Goal: Task Accomplishment & Management: Complete application form

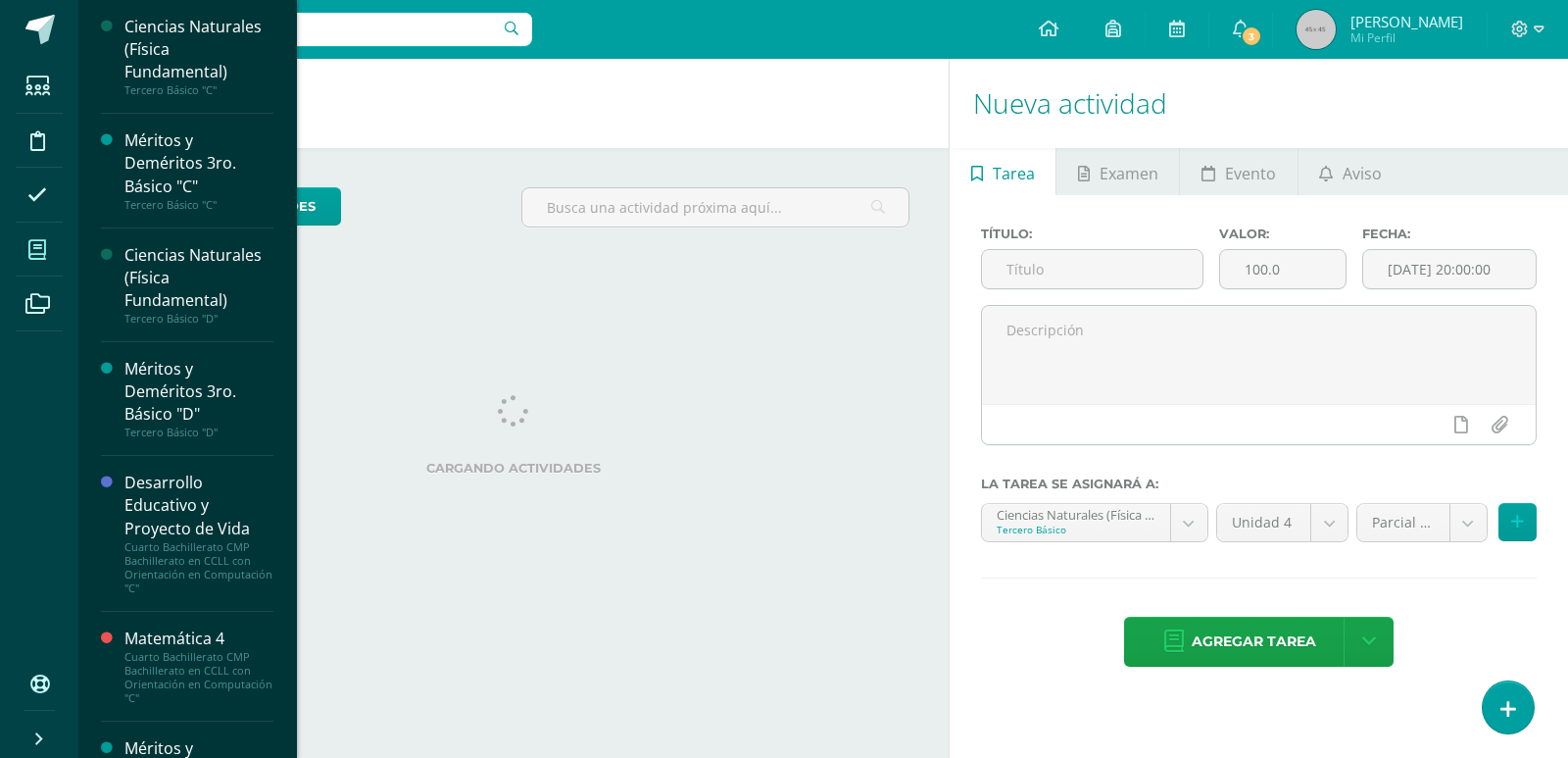
click at [35, 256] on icon at bounding box center [37, 251] width 18 height 20
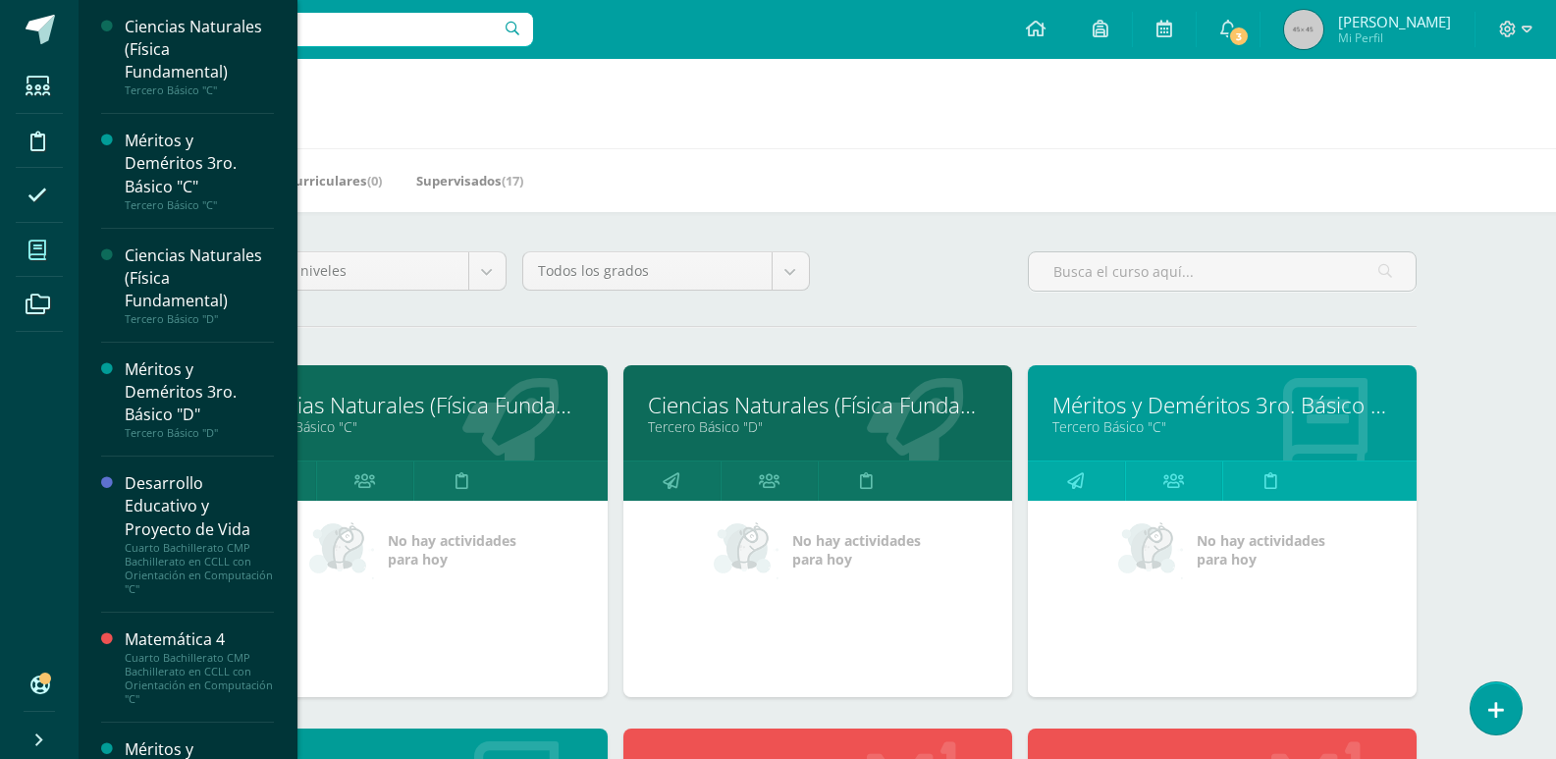
click at [423, 412] on link "Ciencias Naturales (Física Fundamental)" at bounding box center [414, 405] width 340 height 30
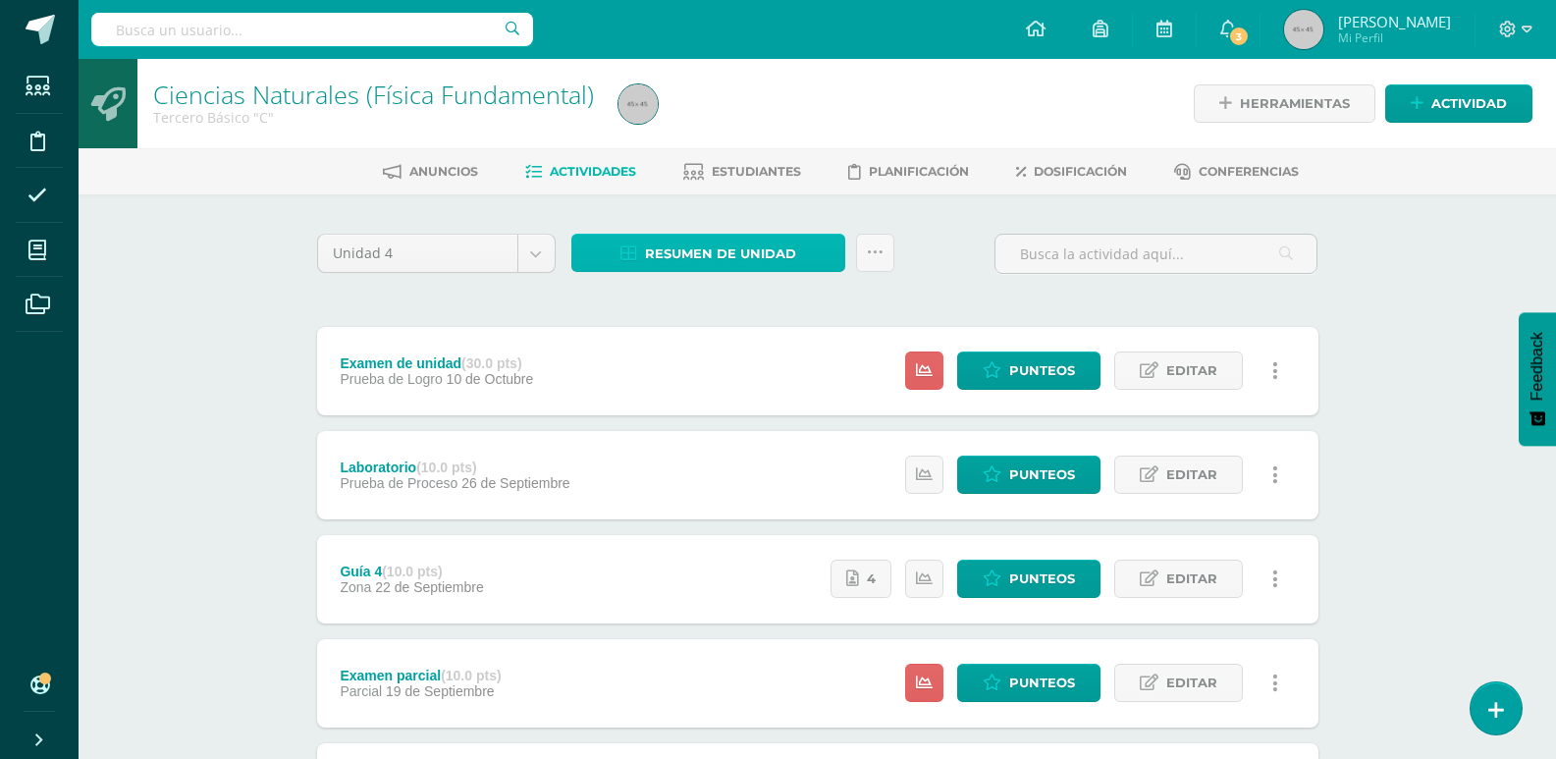
click at [739, 242] on span "Resumen de unidad" at bounding box center [720, 254] width 151 height 36
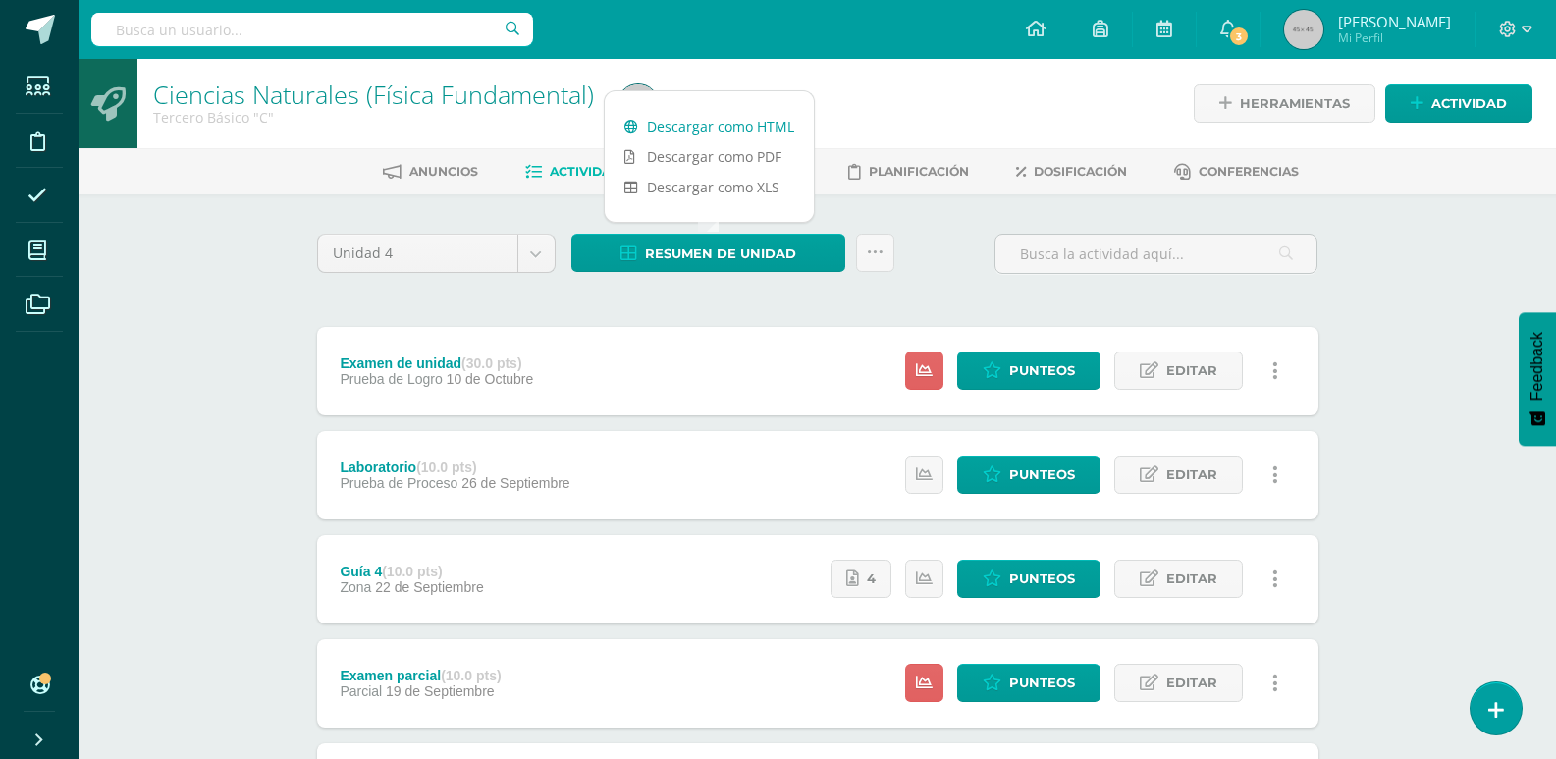
click at [735, 134] on link "Descargar como HTML" at bounding box center [709, 126] width 209 height 30
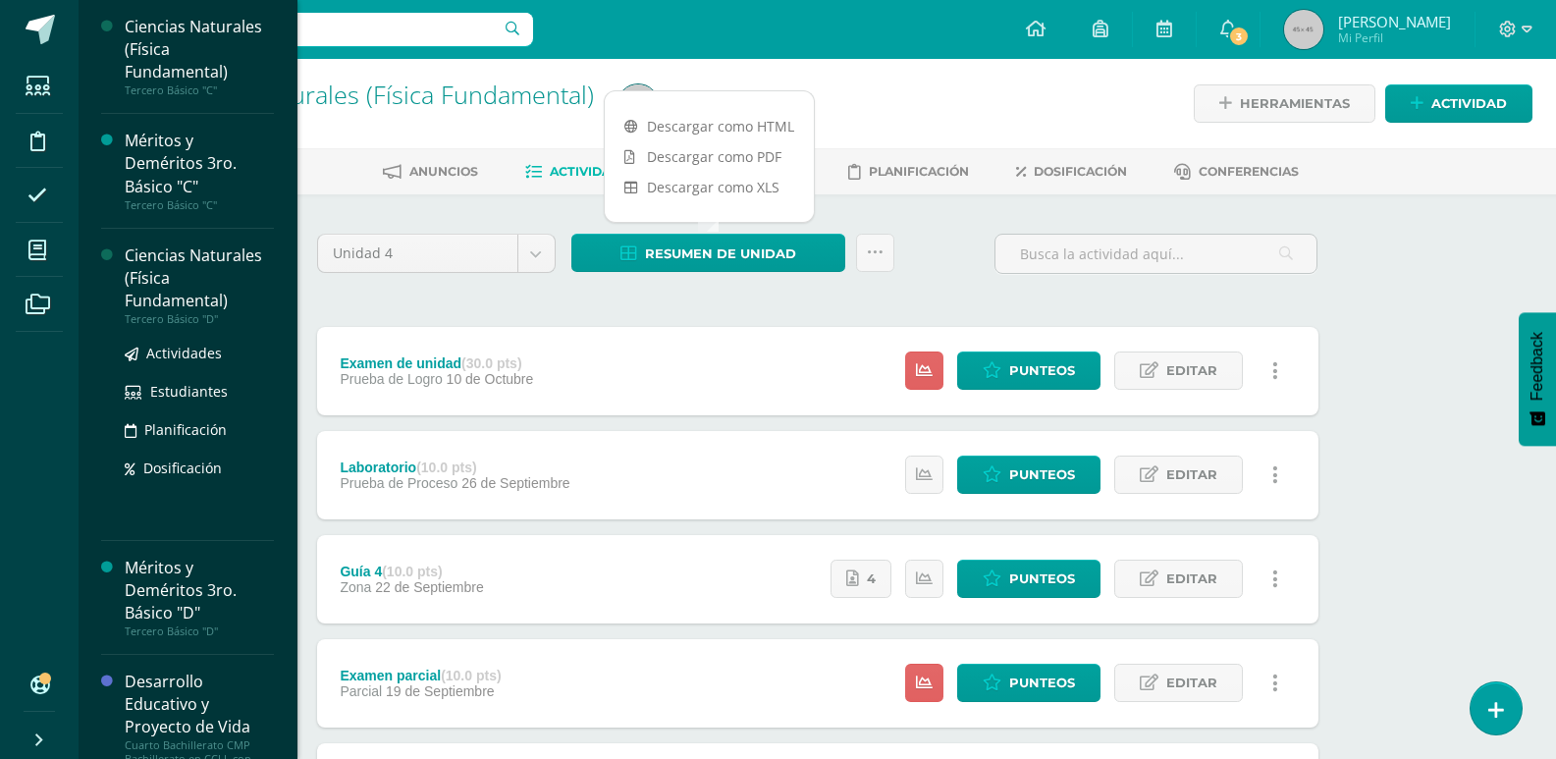
click at [185, 249] on div "Ciencias Naturales (Física Fundamental)" at bounding box center [199, 279] width 149 height 68
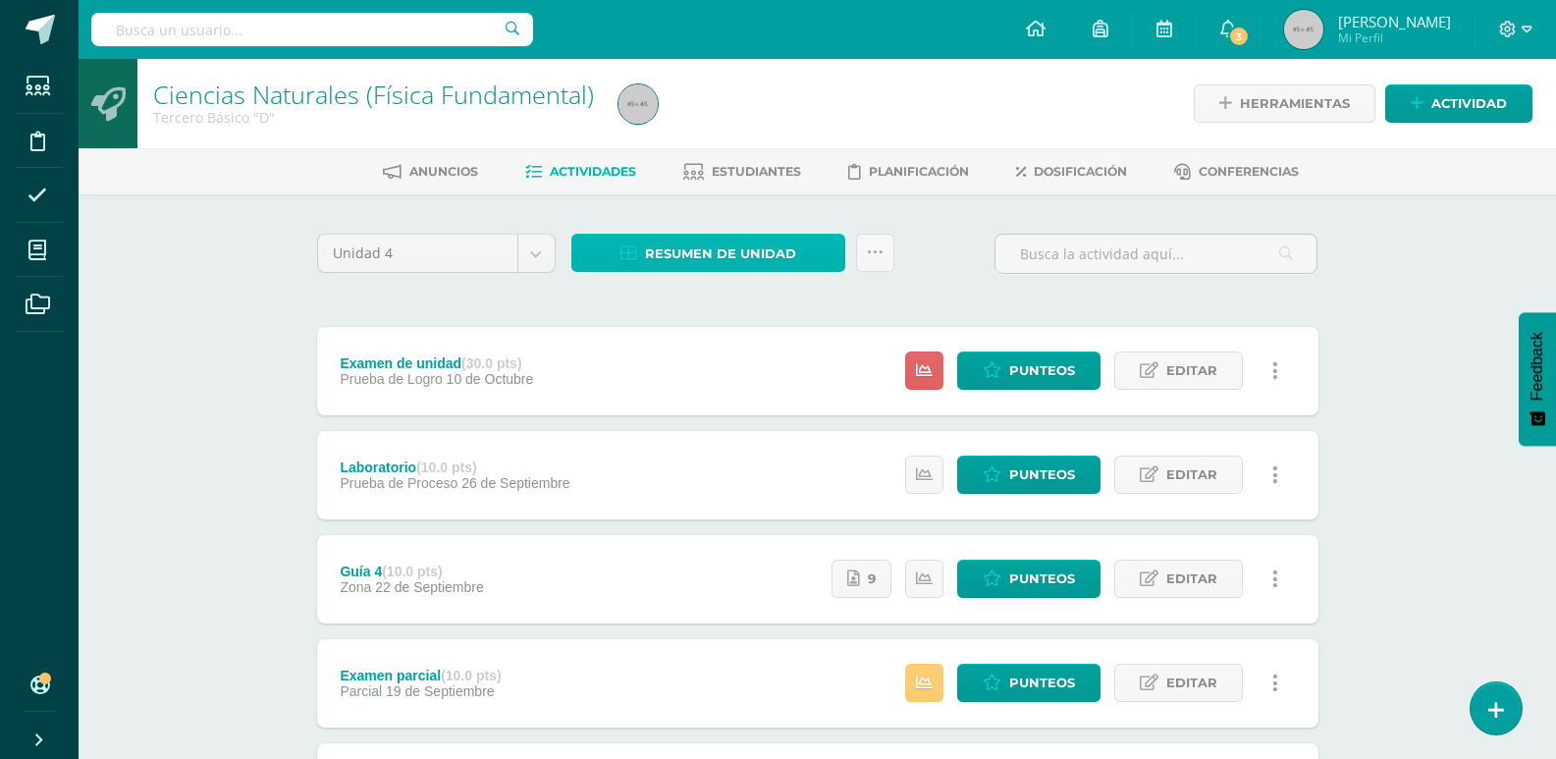
click at [760, 243] on span "Resumen de unidad" at bounding box center [720, 254] width 151 height 36
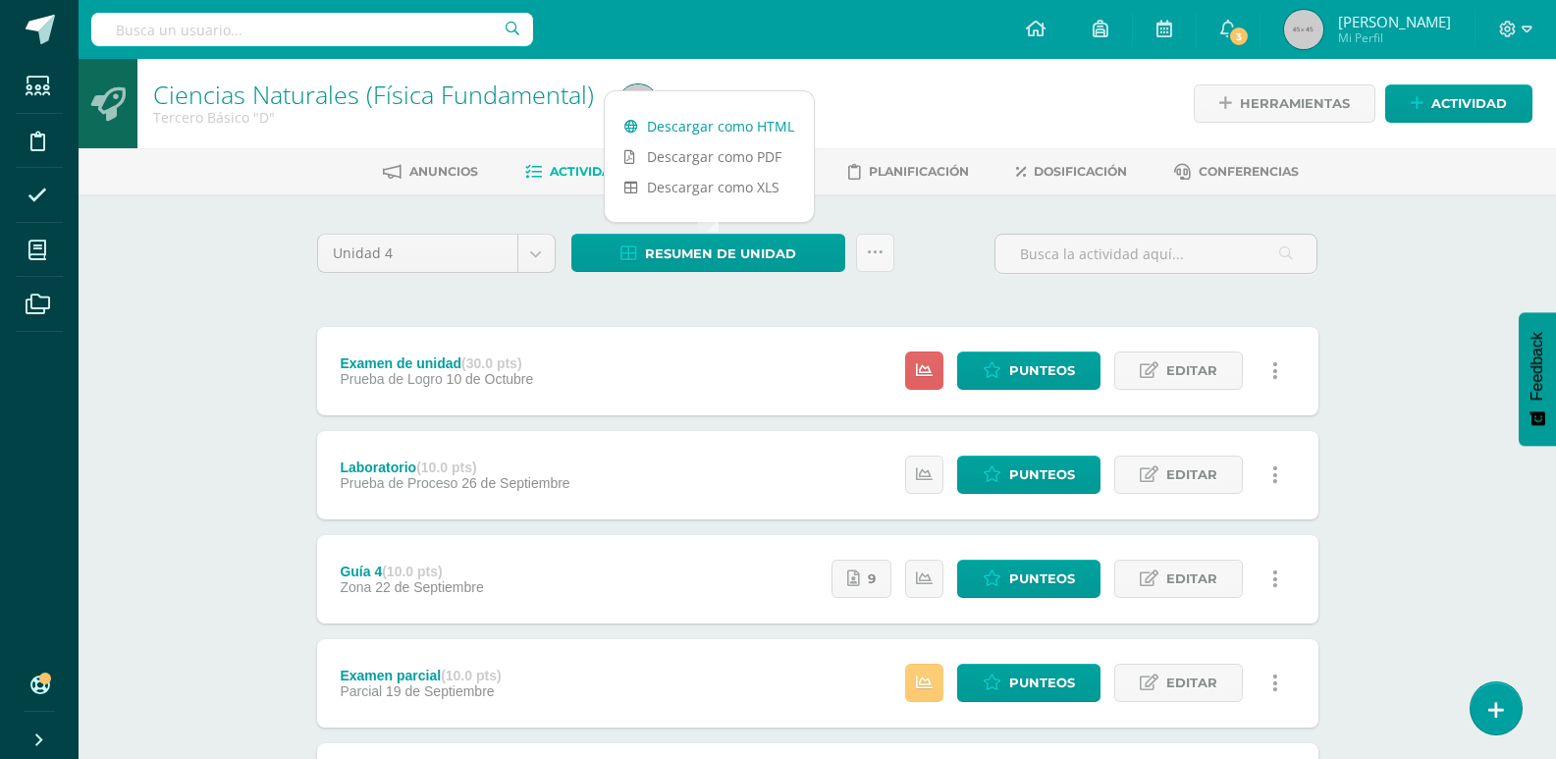
click at [716, 127] on link "Descargar como HTML" at bounding box center [709, 126] width 209 height 30
click at [1084, 377] on link "Punteos" at bounding box center [1028, 371] width 143 height 38
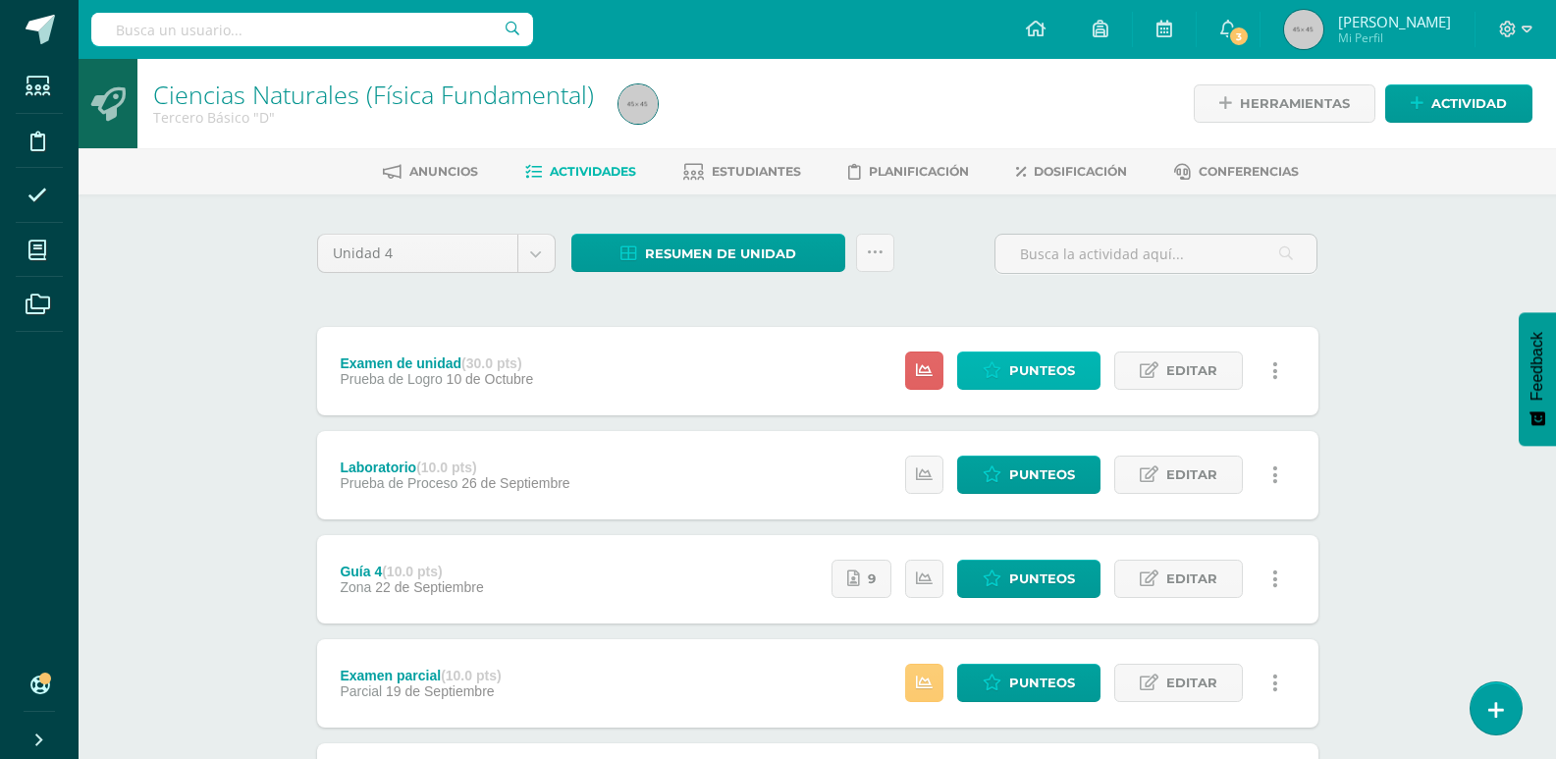
click at [1081, 377] on link "Punteos" at bounding box center [1028, 371] width 143 height 38
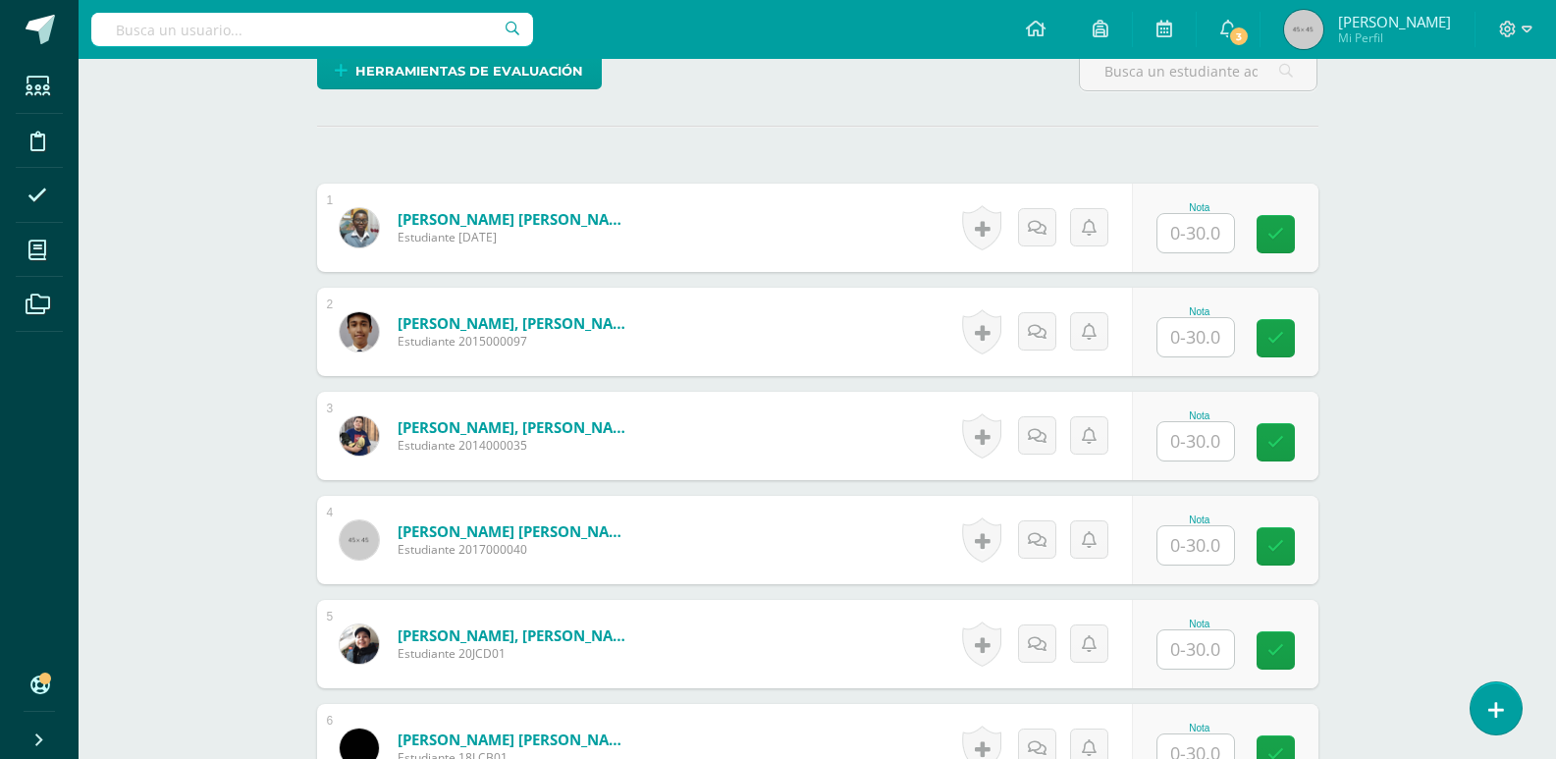
scroll to position [589, 0]
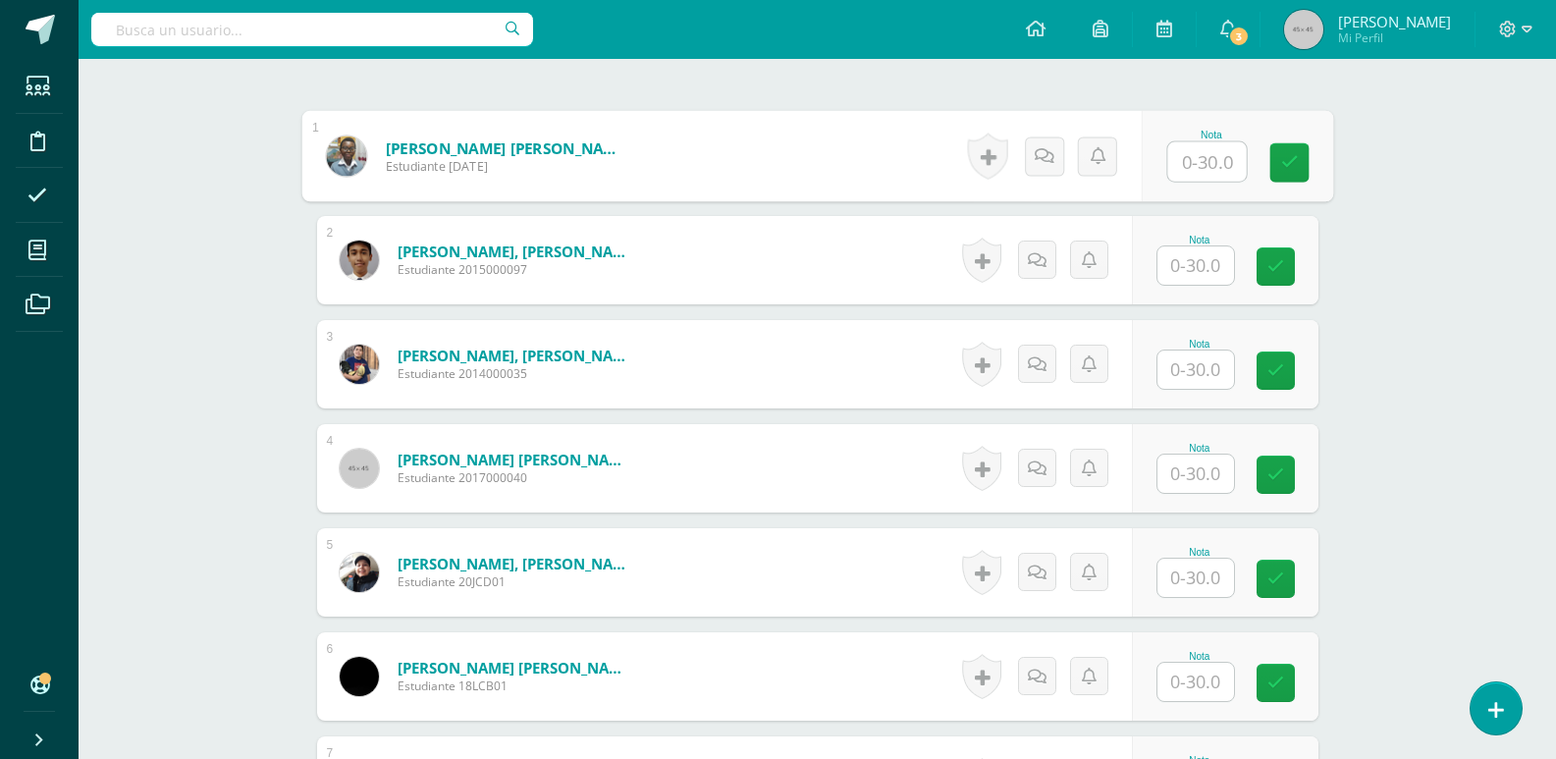
click at [1188, 154] on input "text" at bounding box center [1207, 161] width 79 height 39
type input "20"
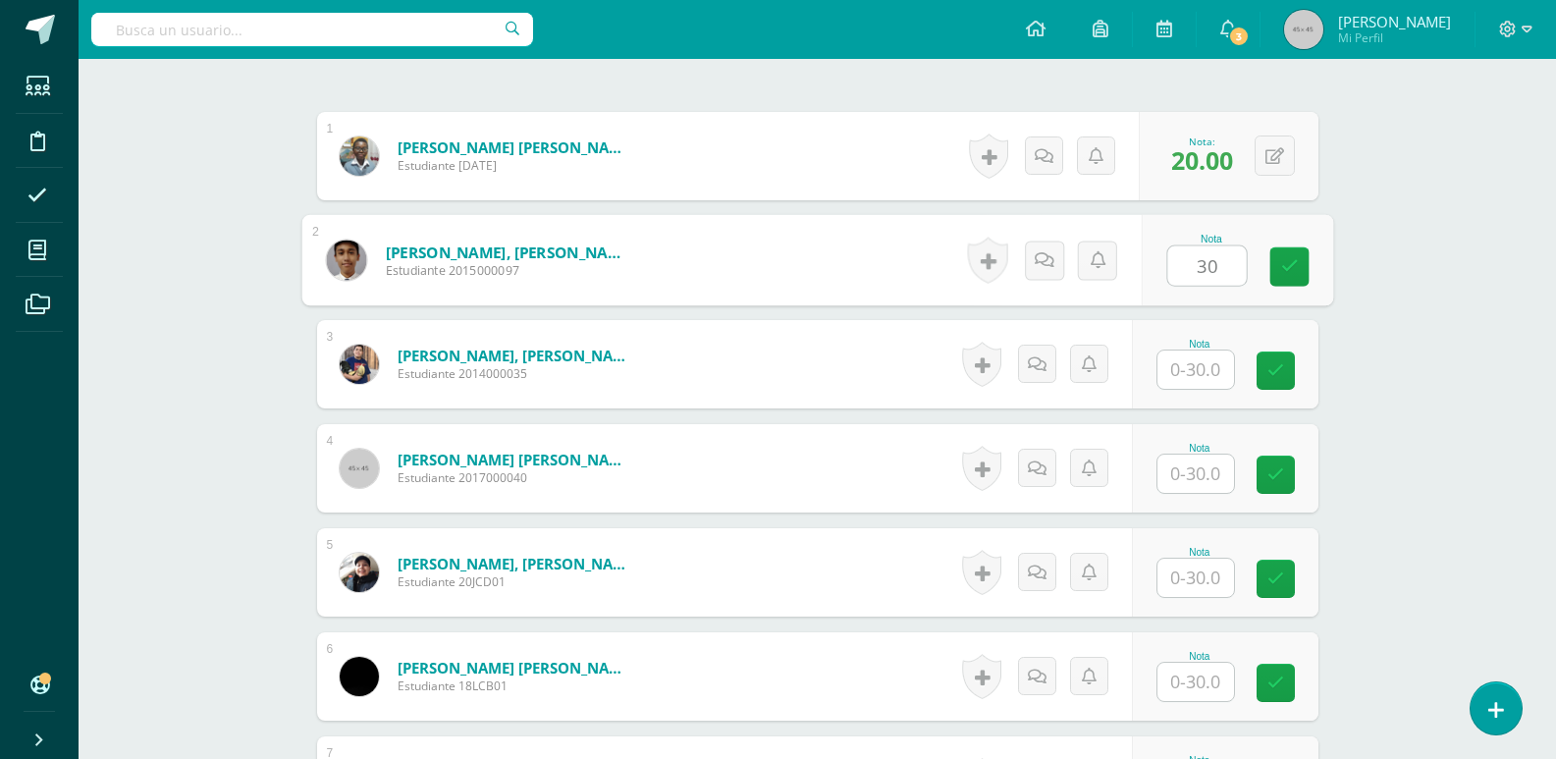
type input "30"
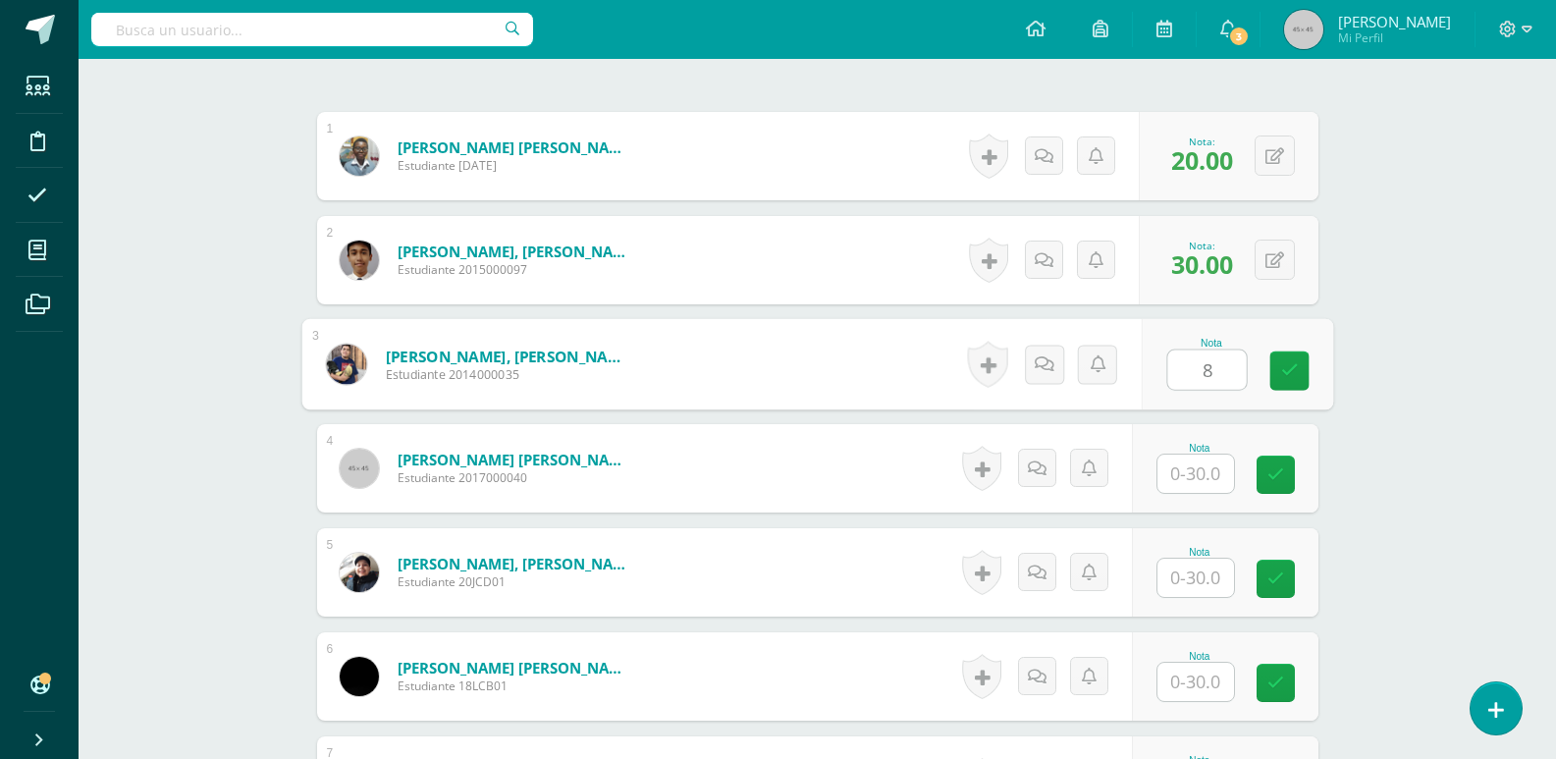
type input "8"
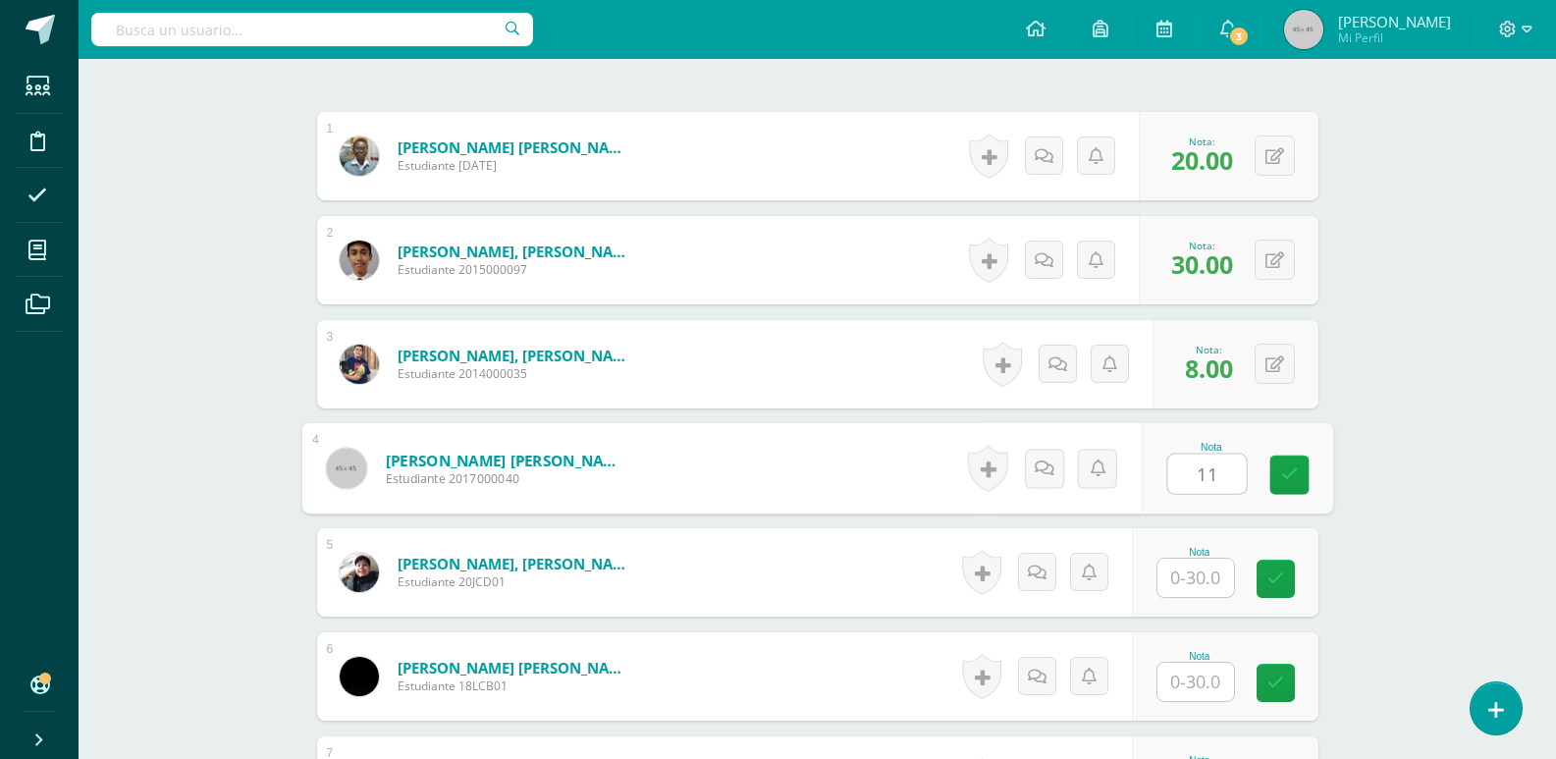
type input "11"
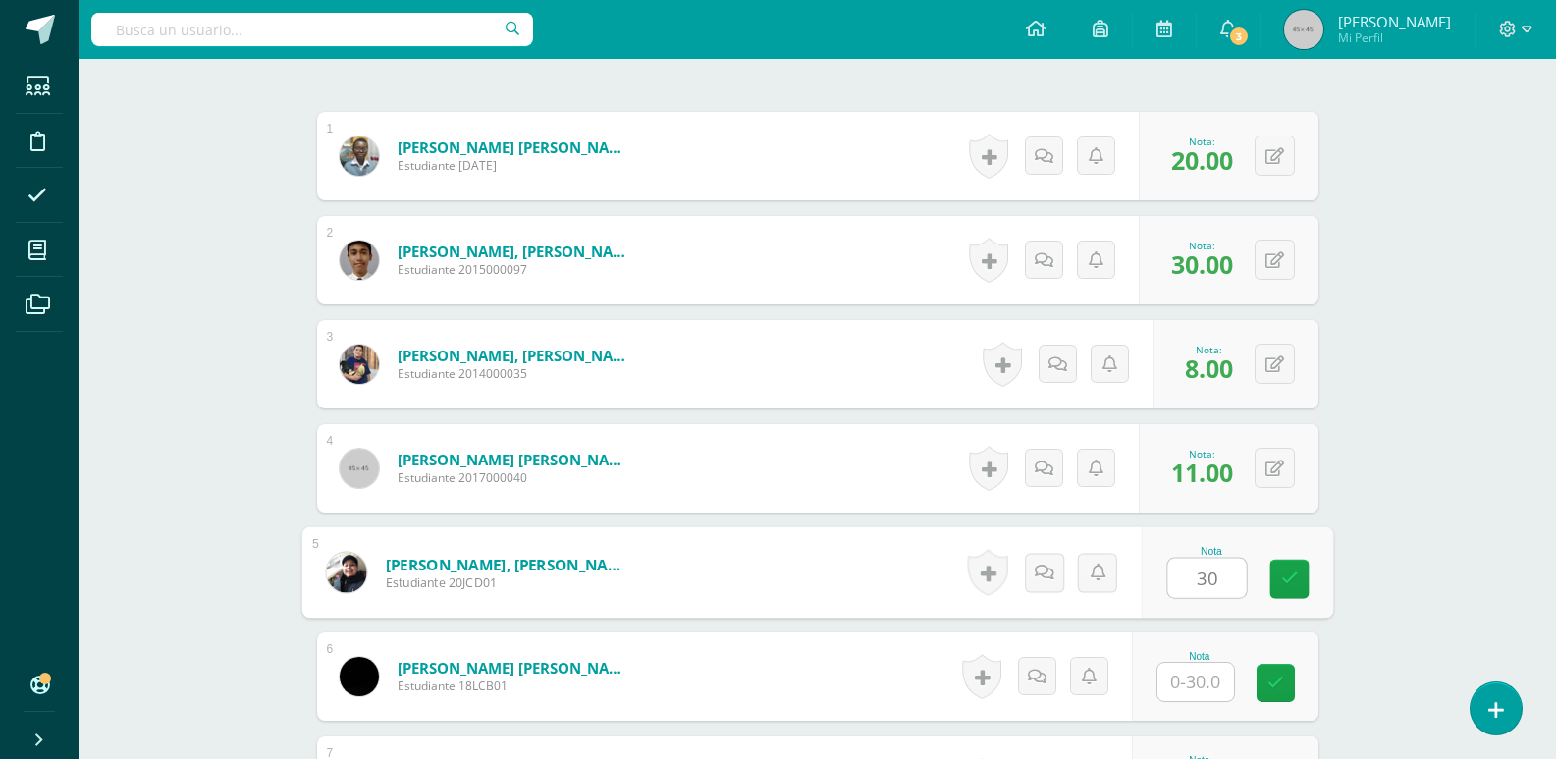
type input "30"
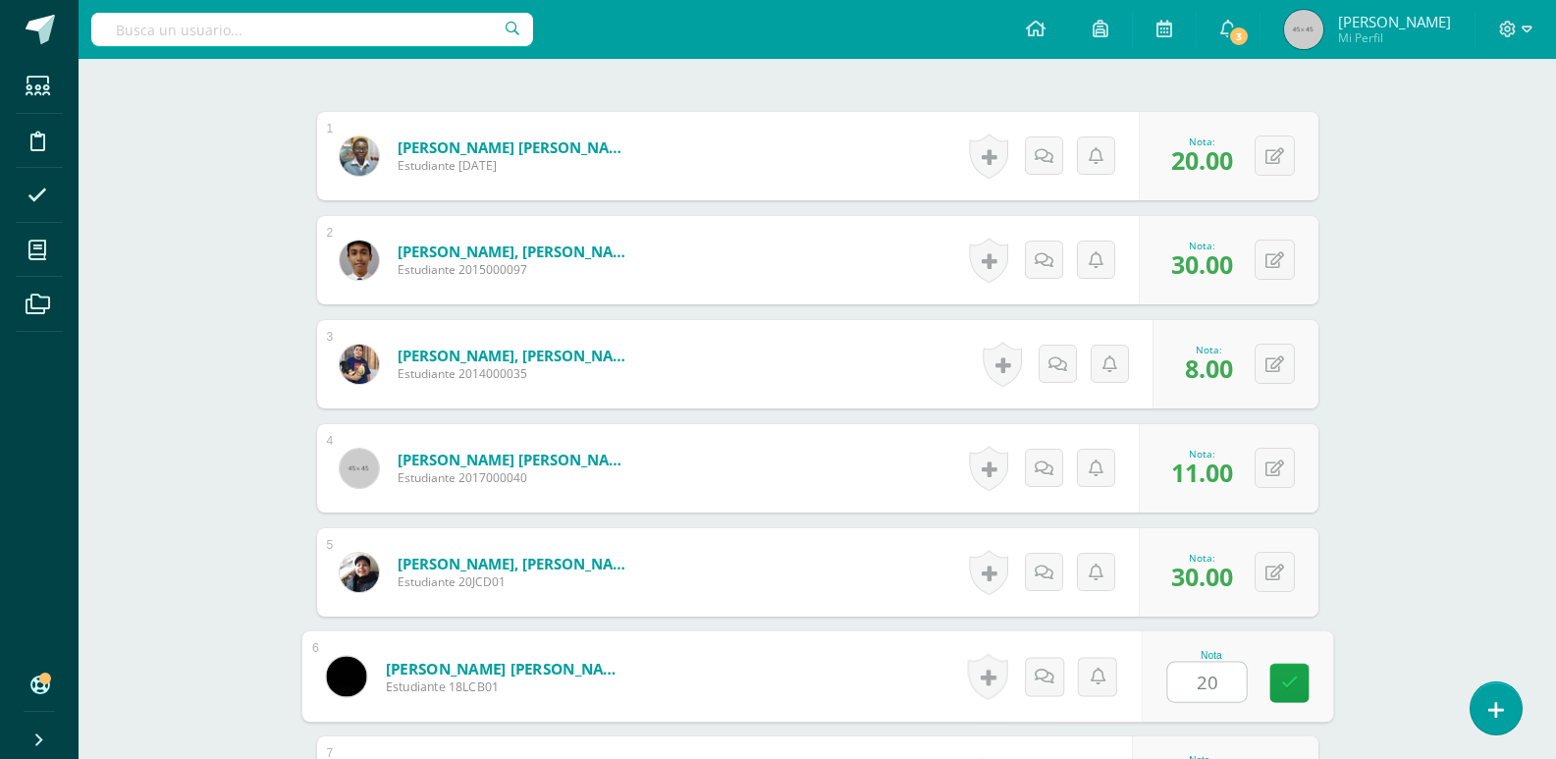
type input "20"
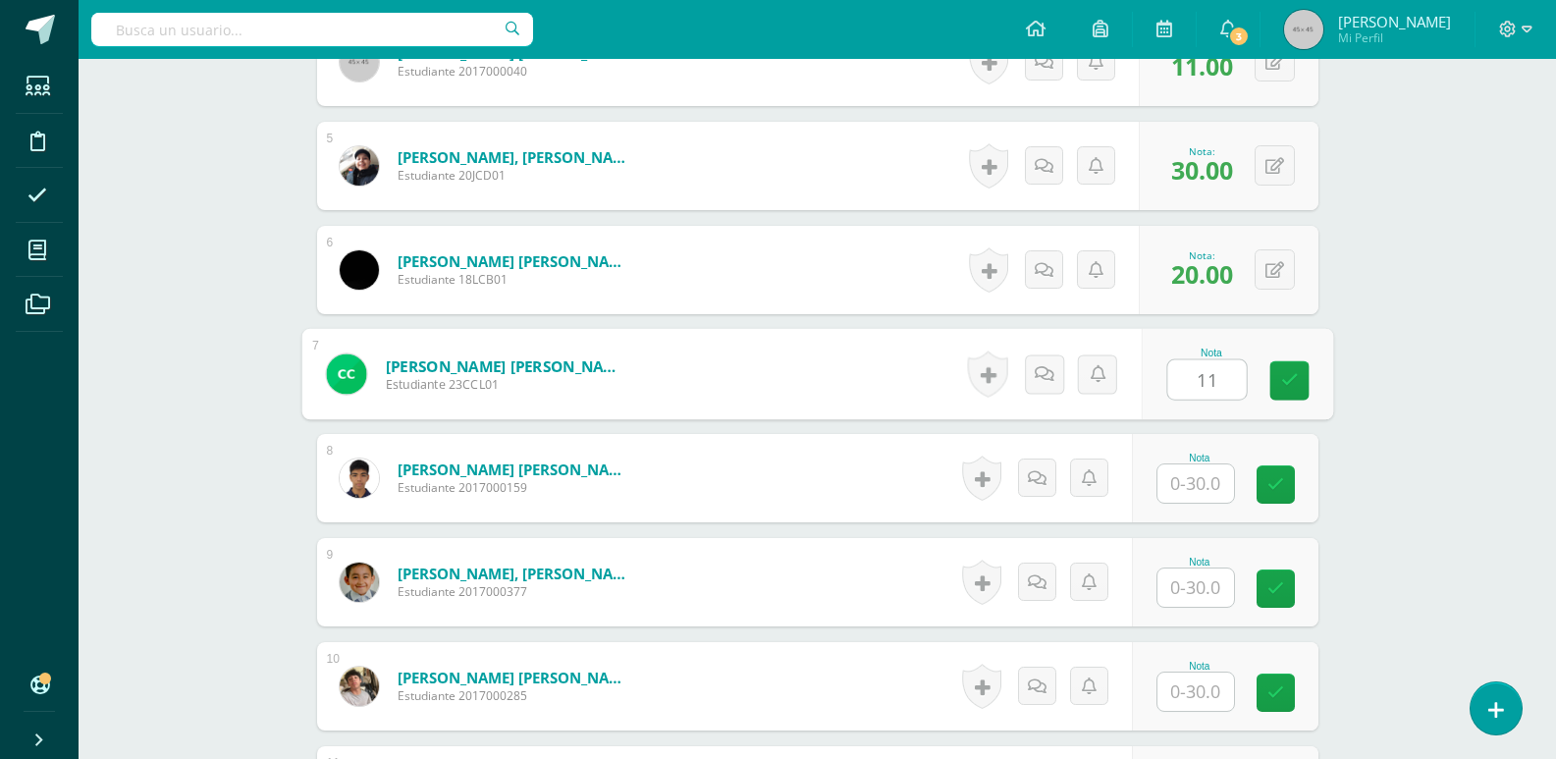
type input "11"
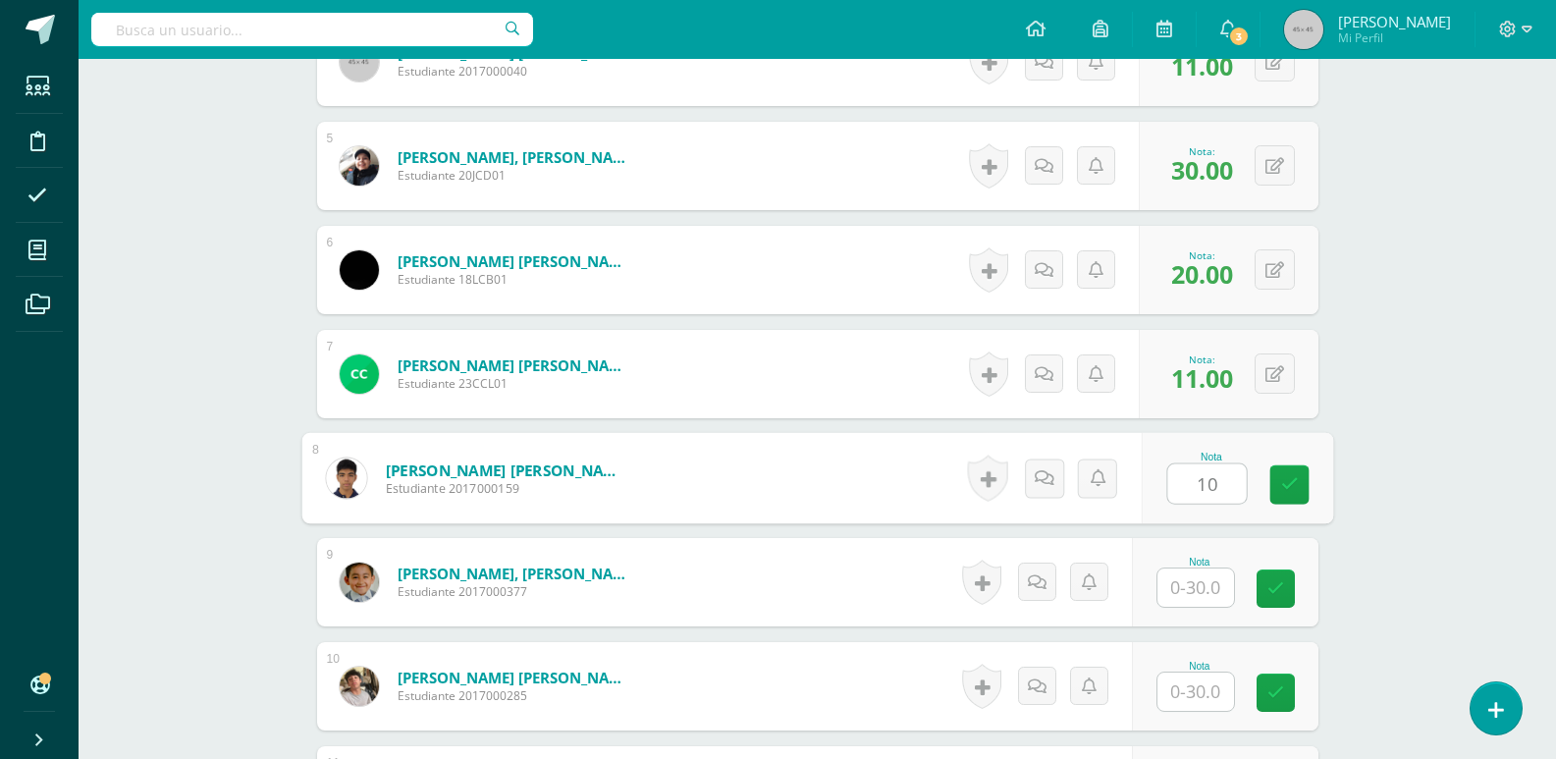
type input "10"
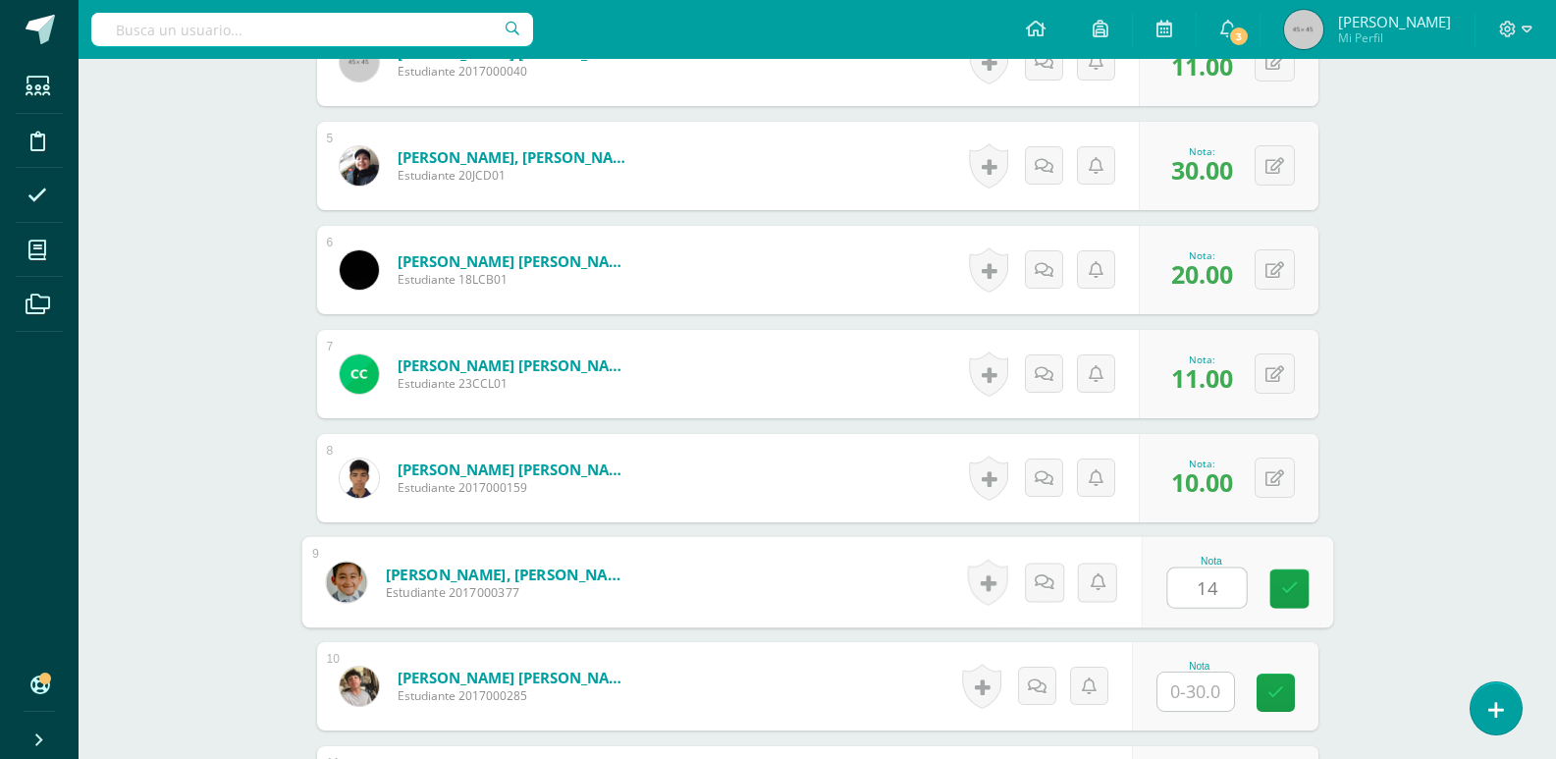
type input "14"
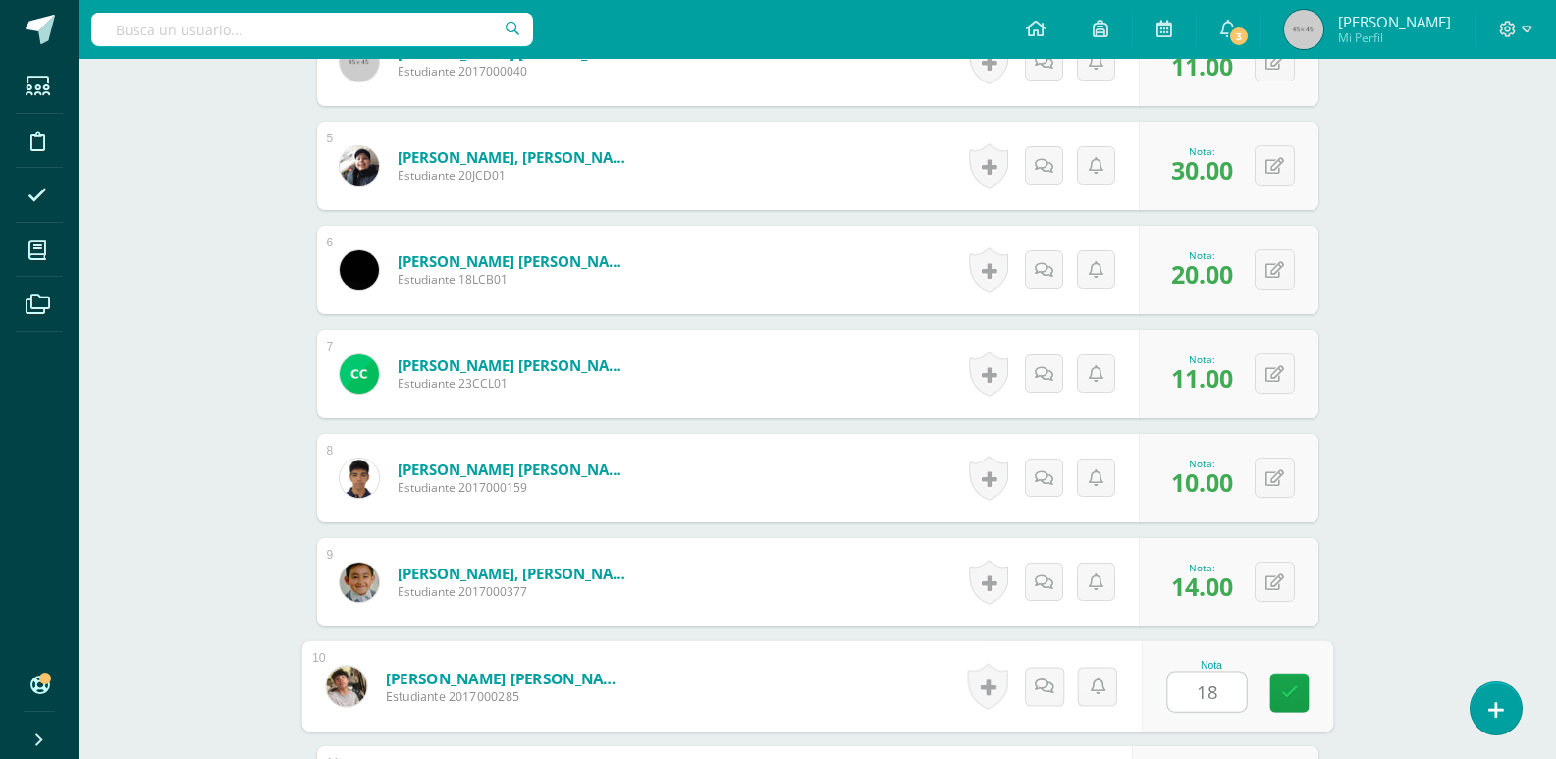
type input "18"
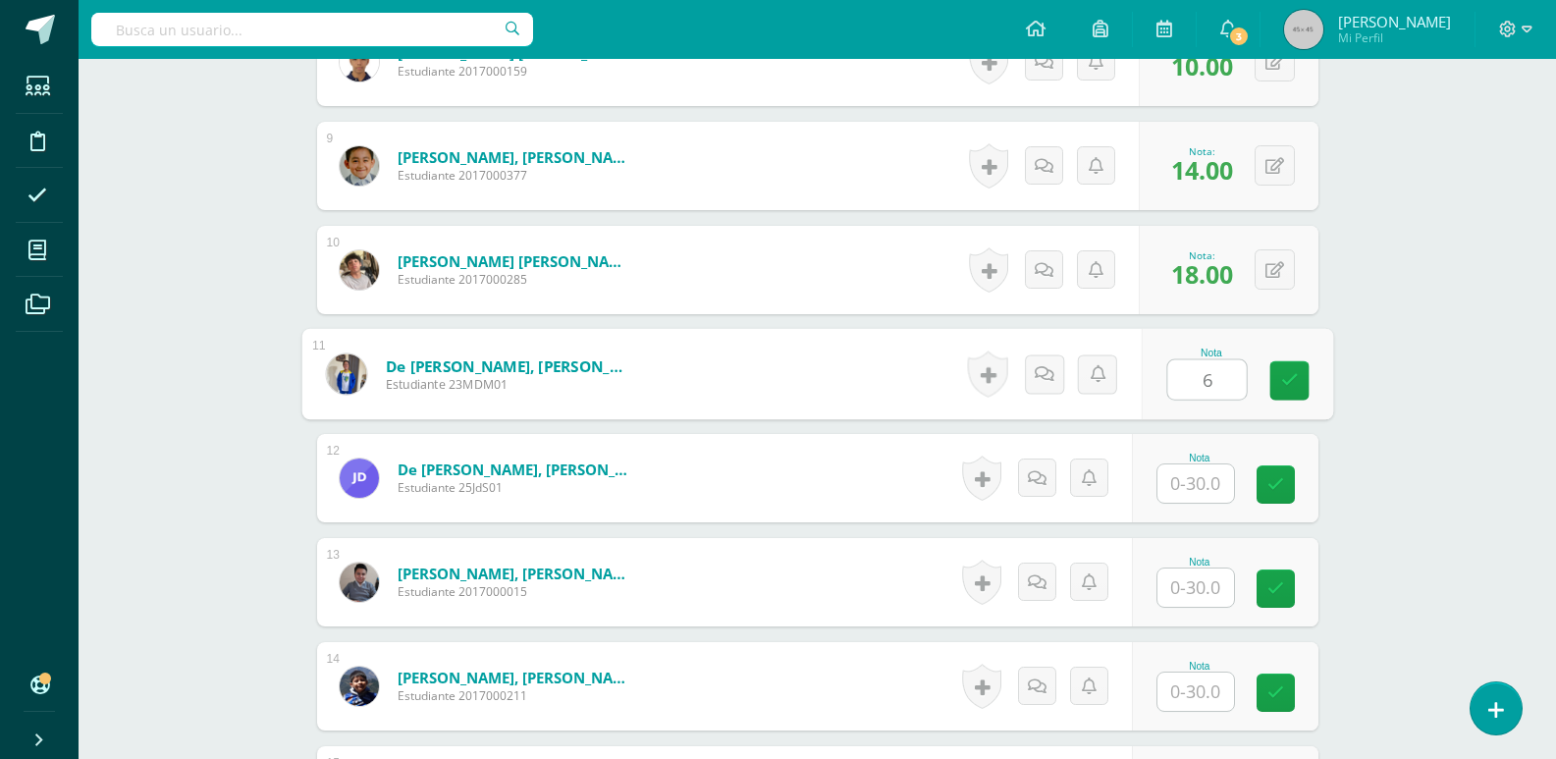
type input "6"
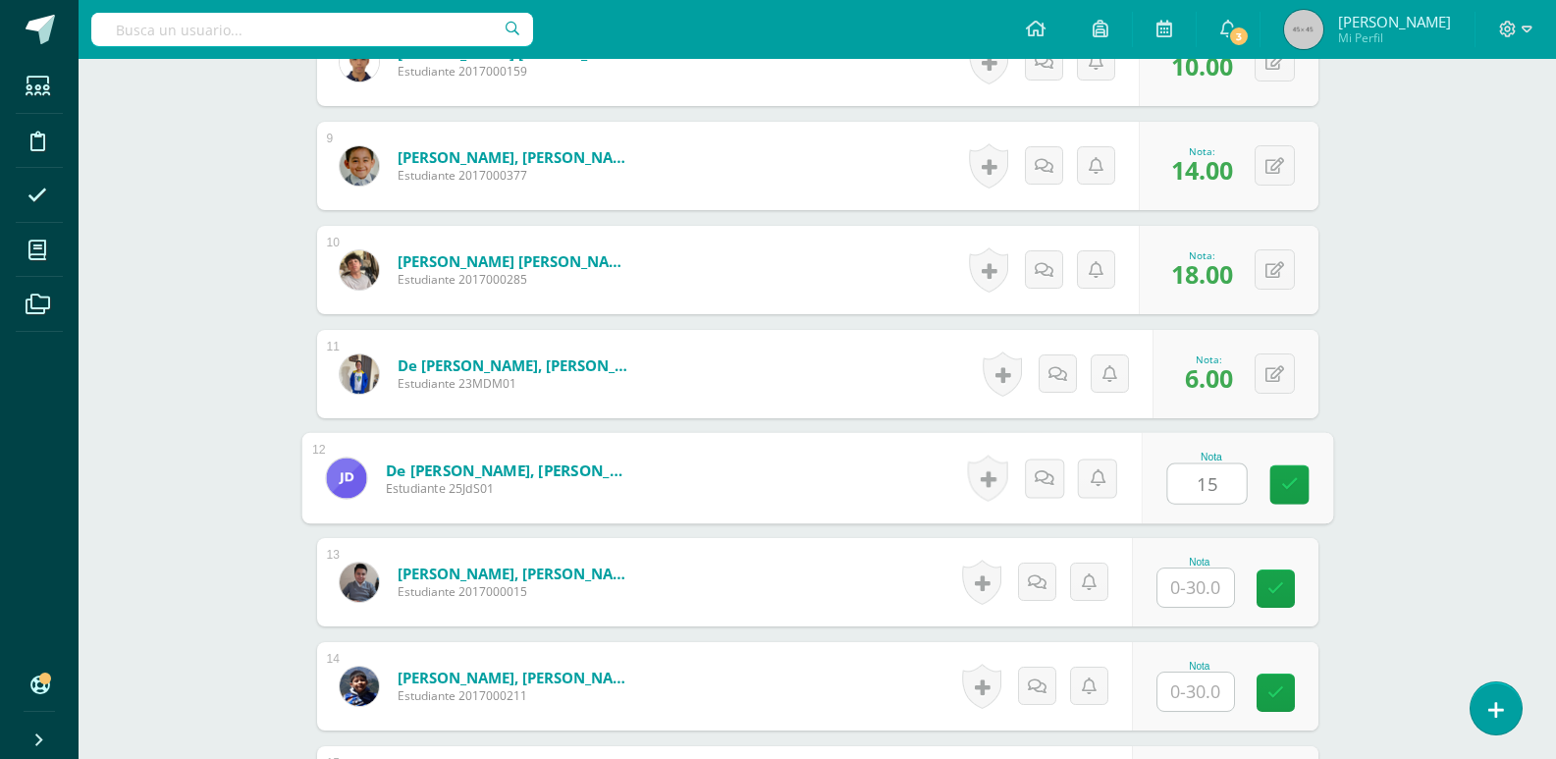
type input "15"
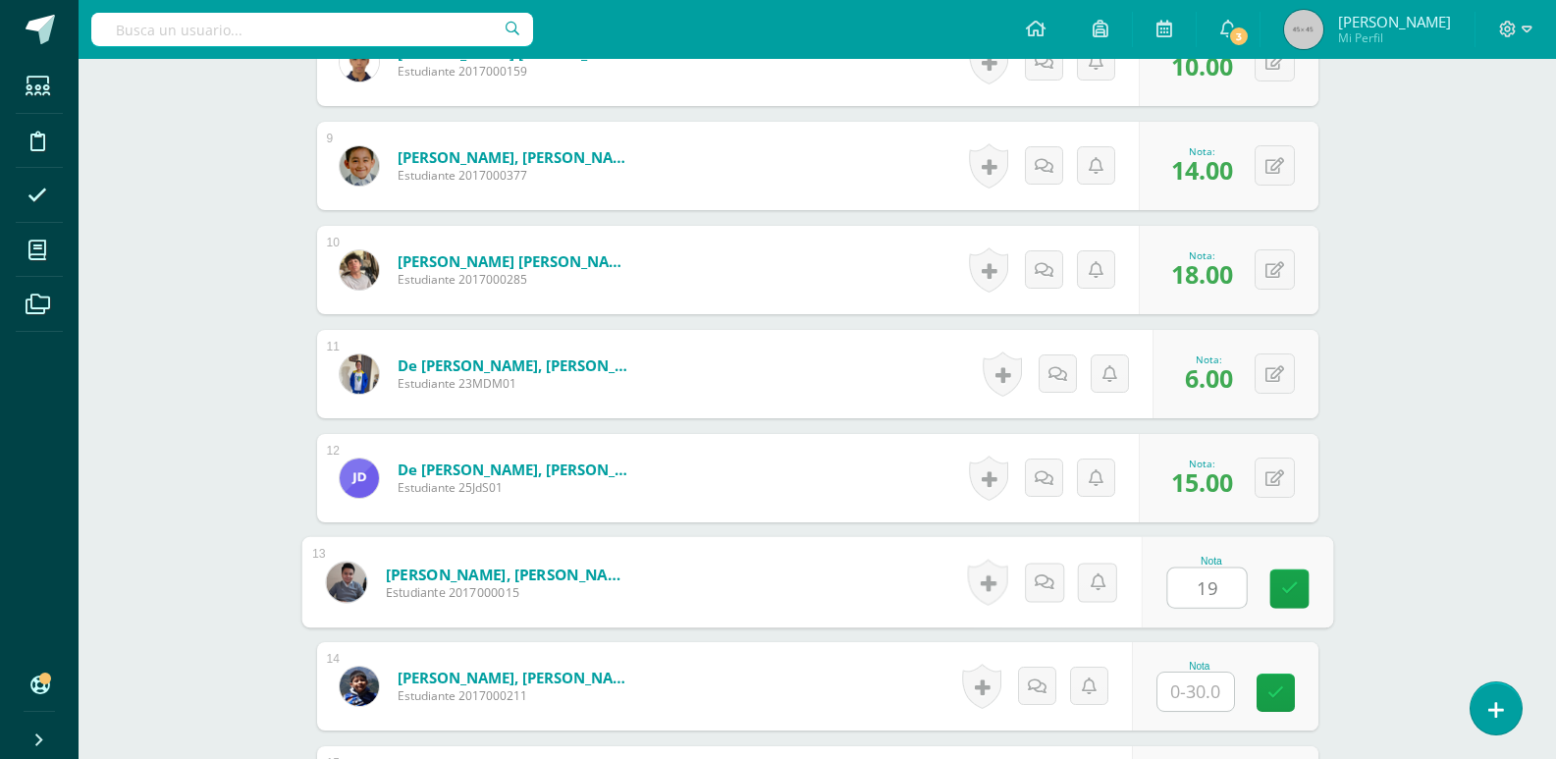
type input "19"
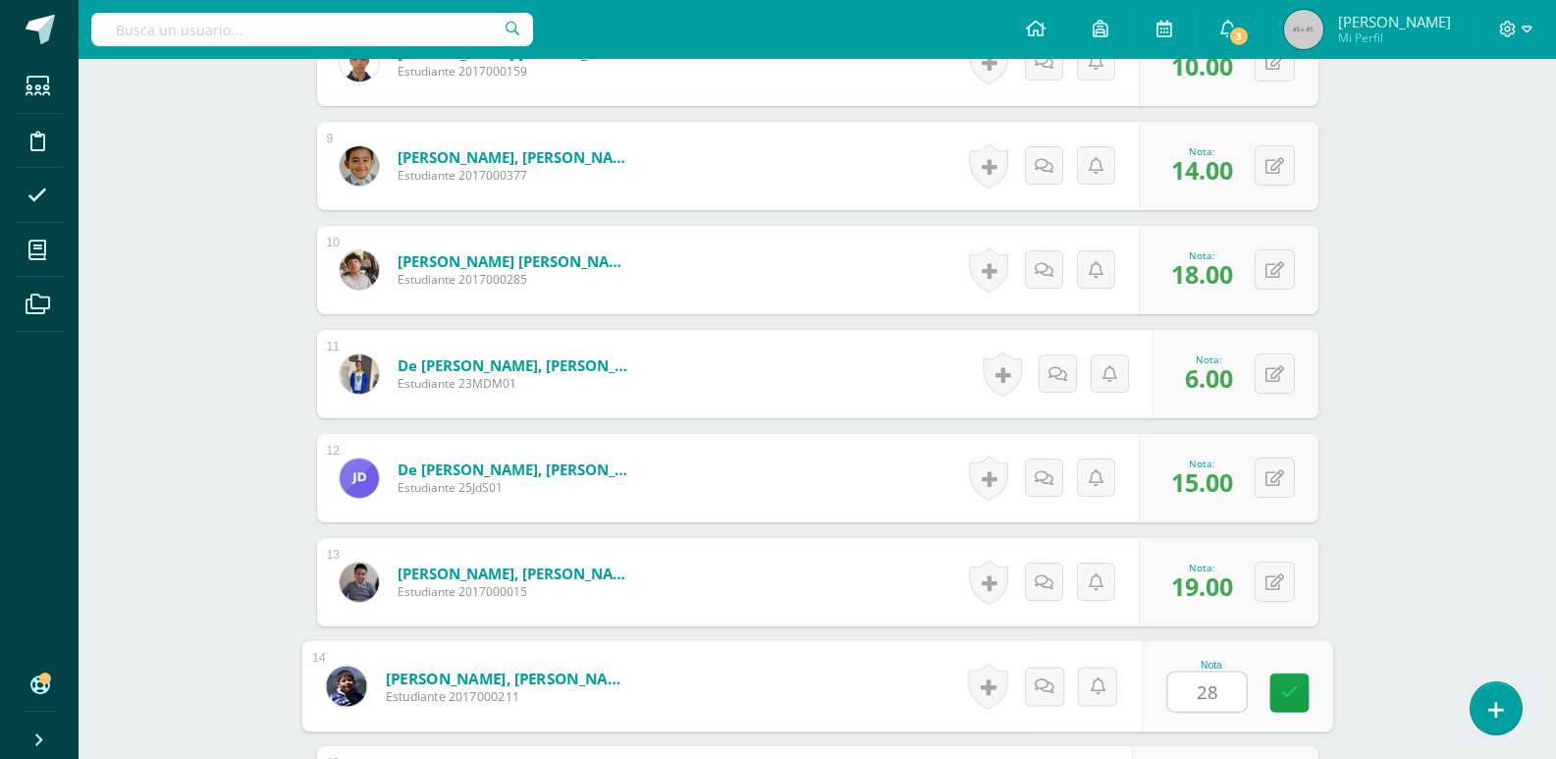
type input "28"
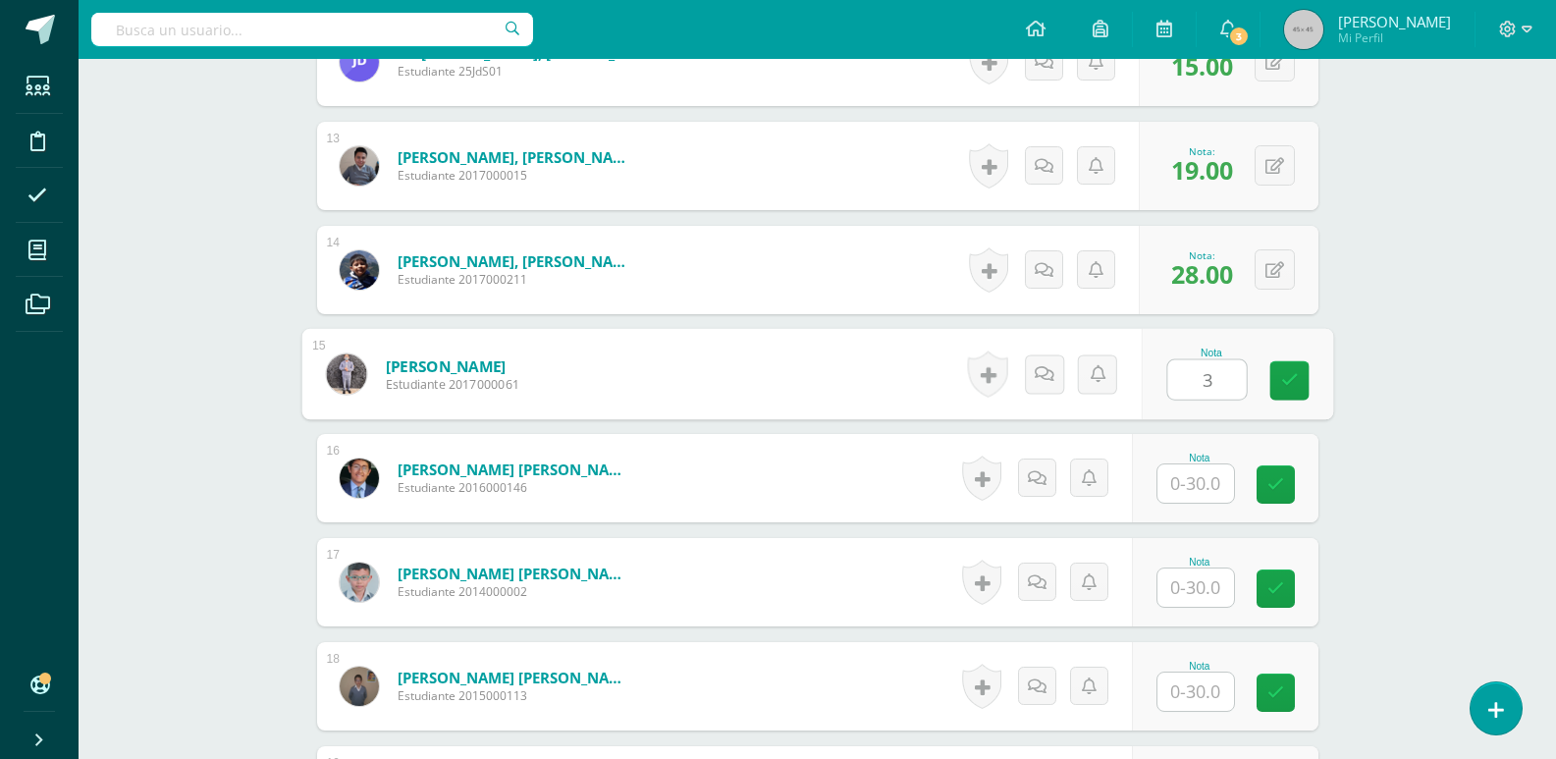
type input "3"
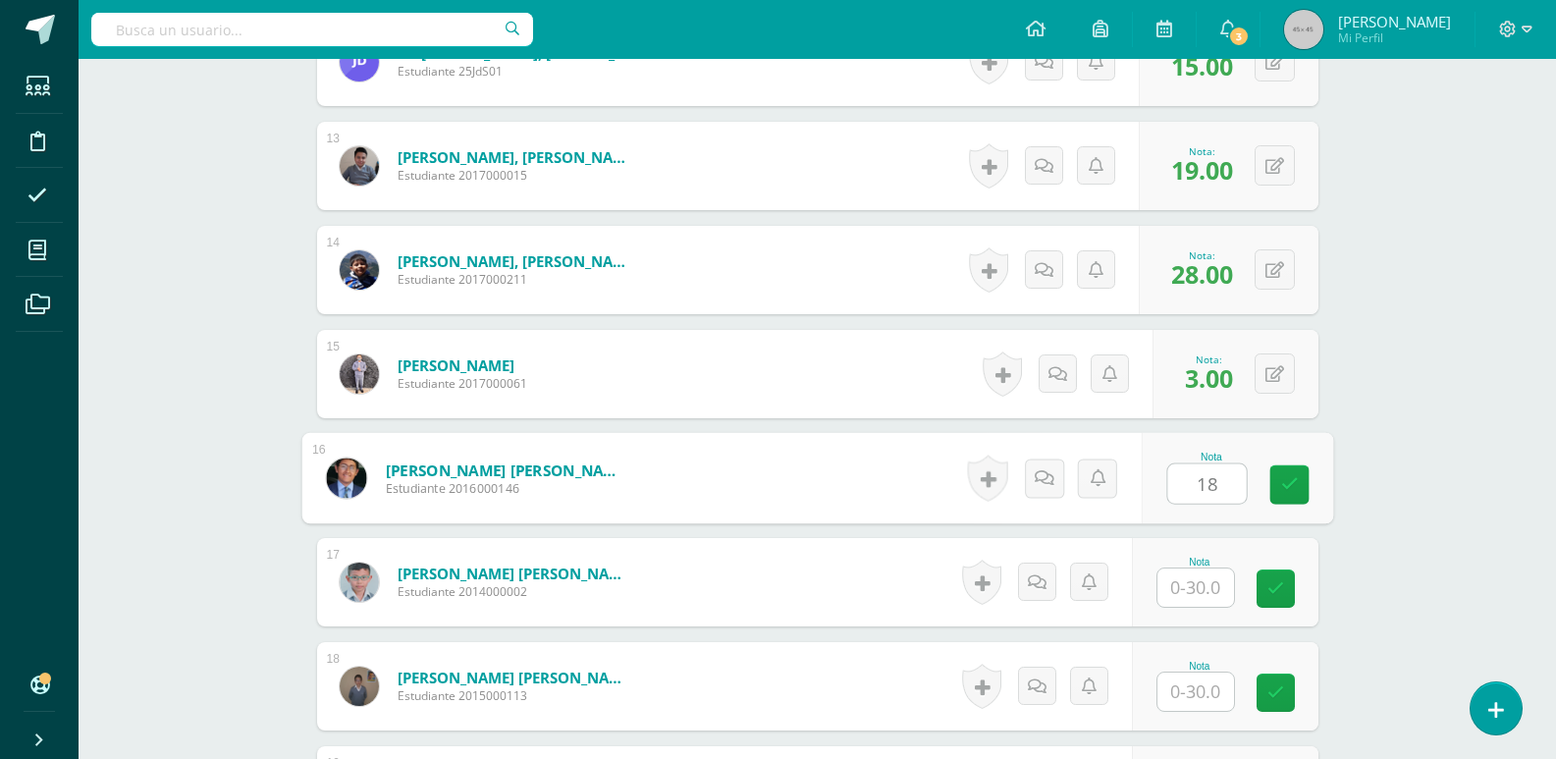
type input "18"
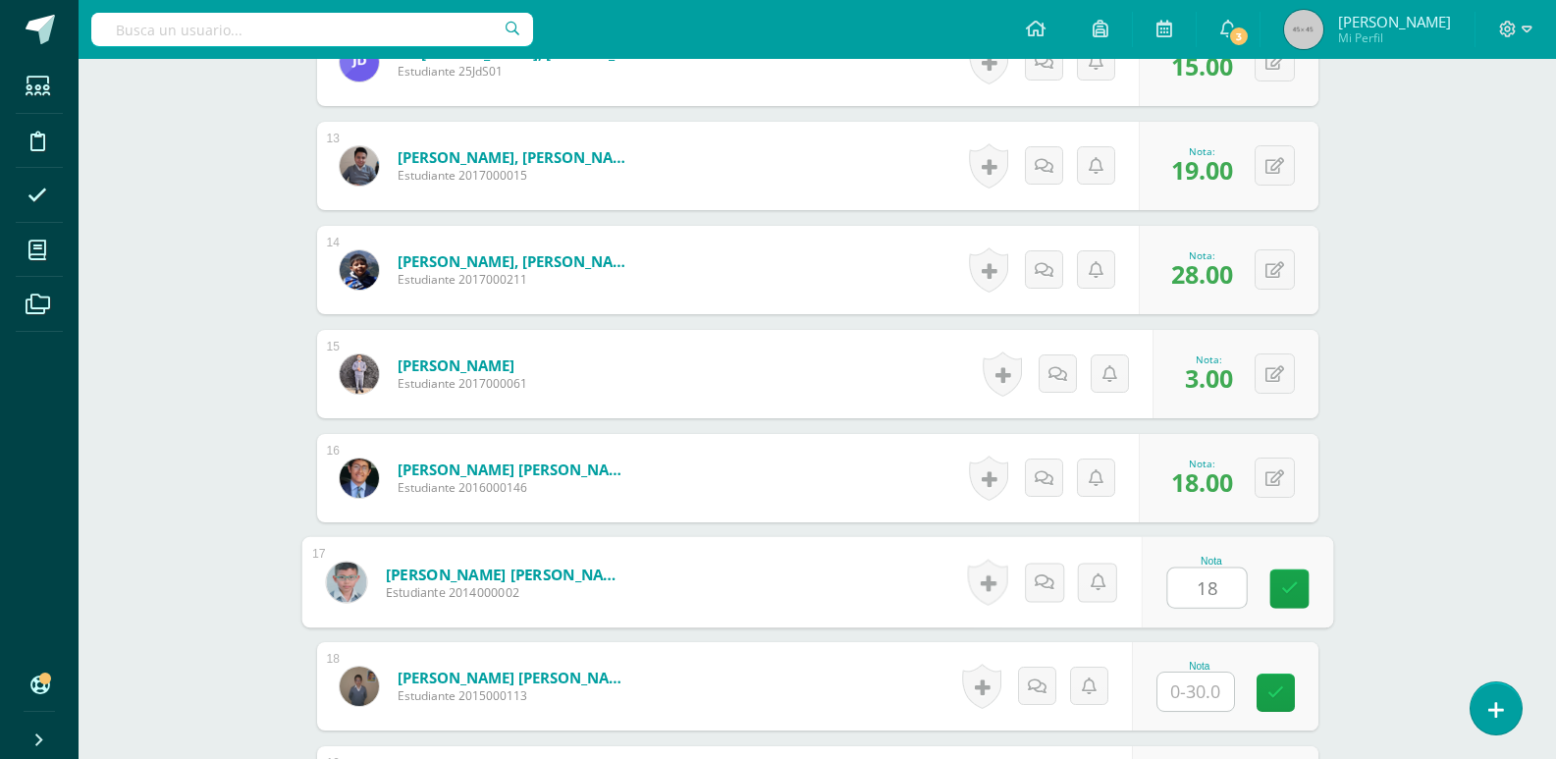
type input "18"
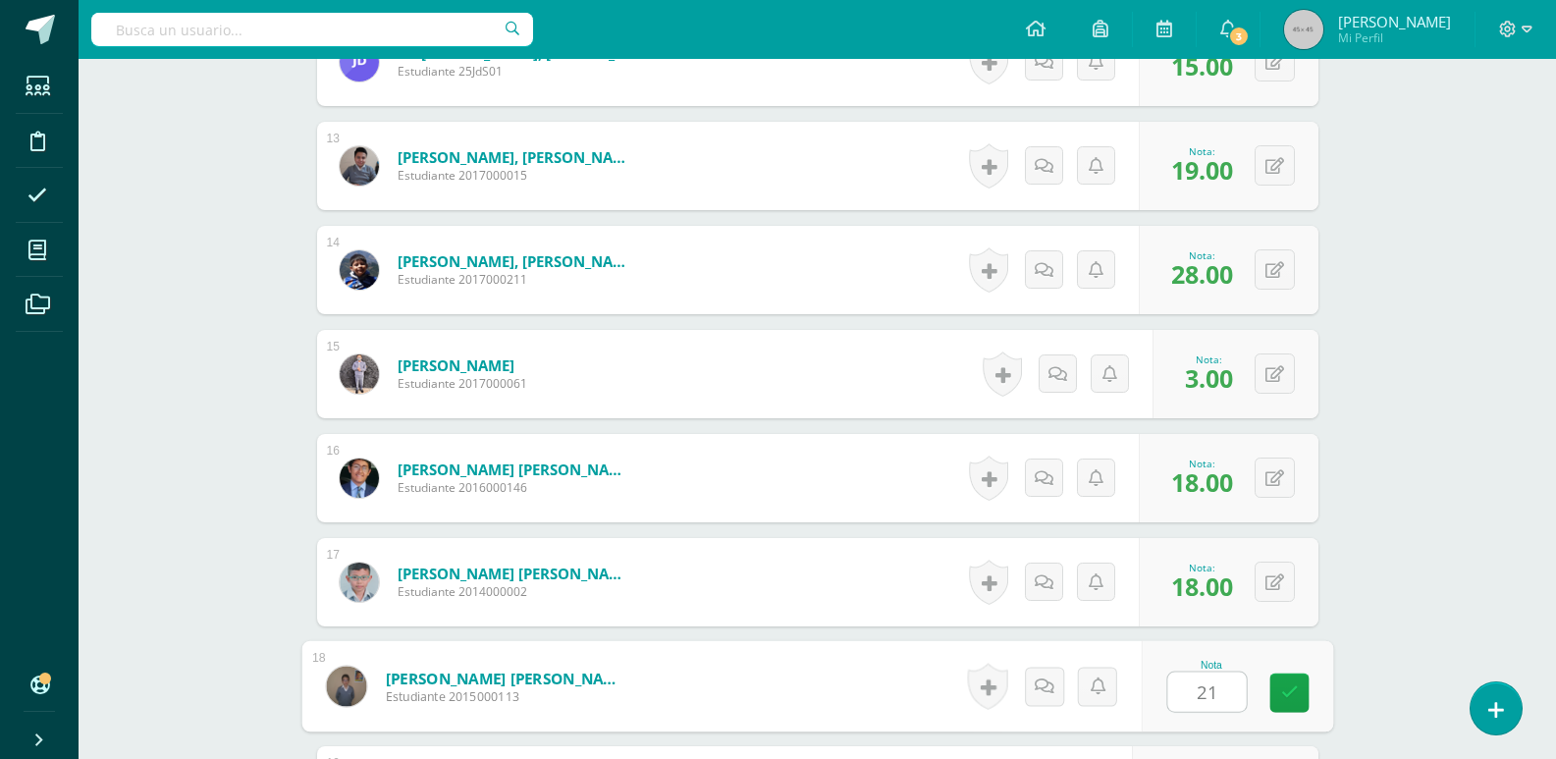
type input "21"
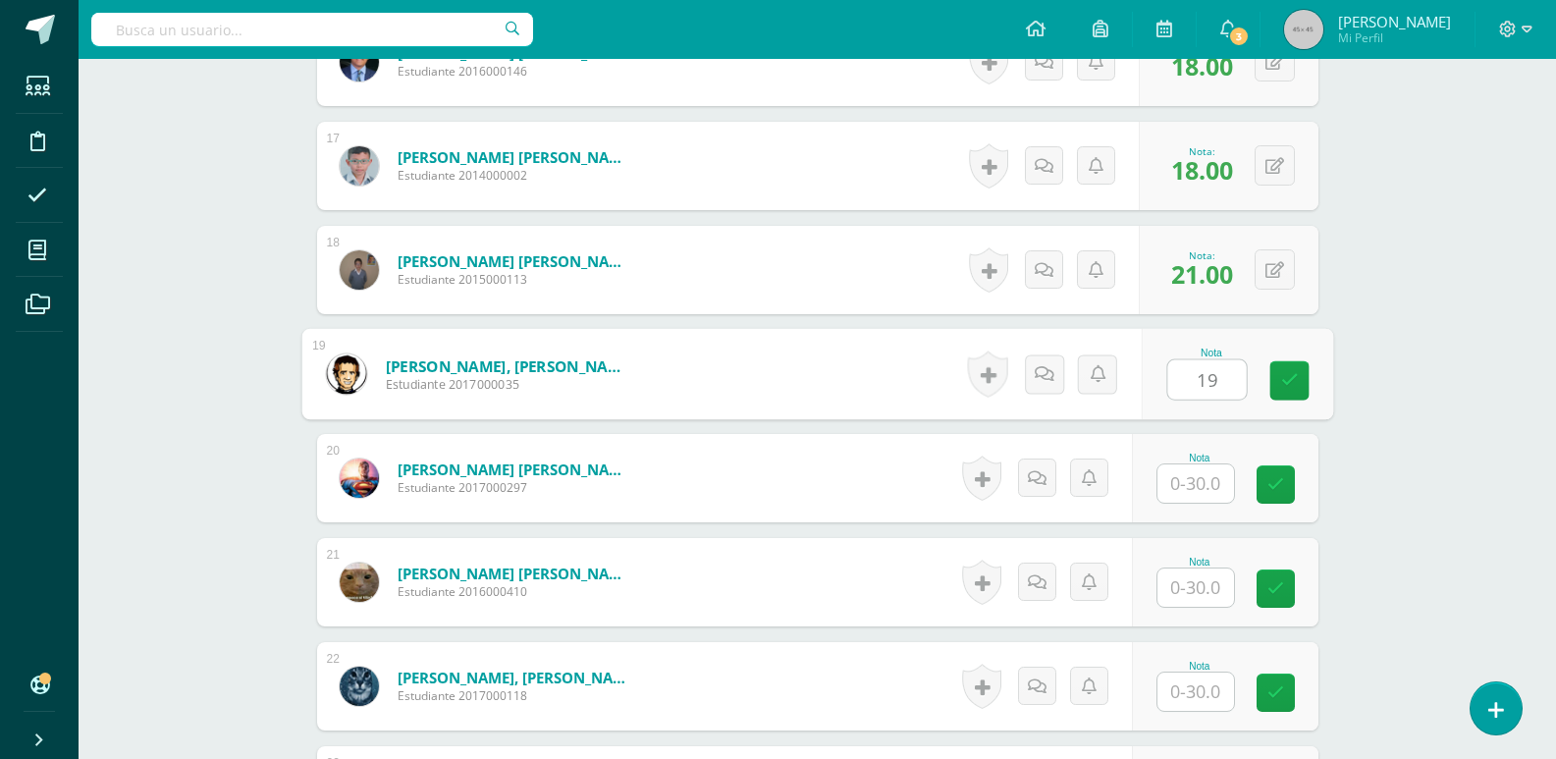
type input "19"
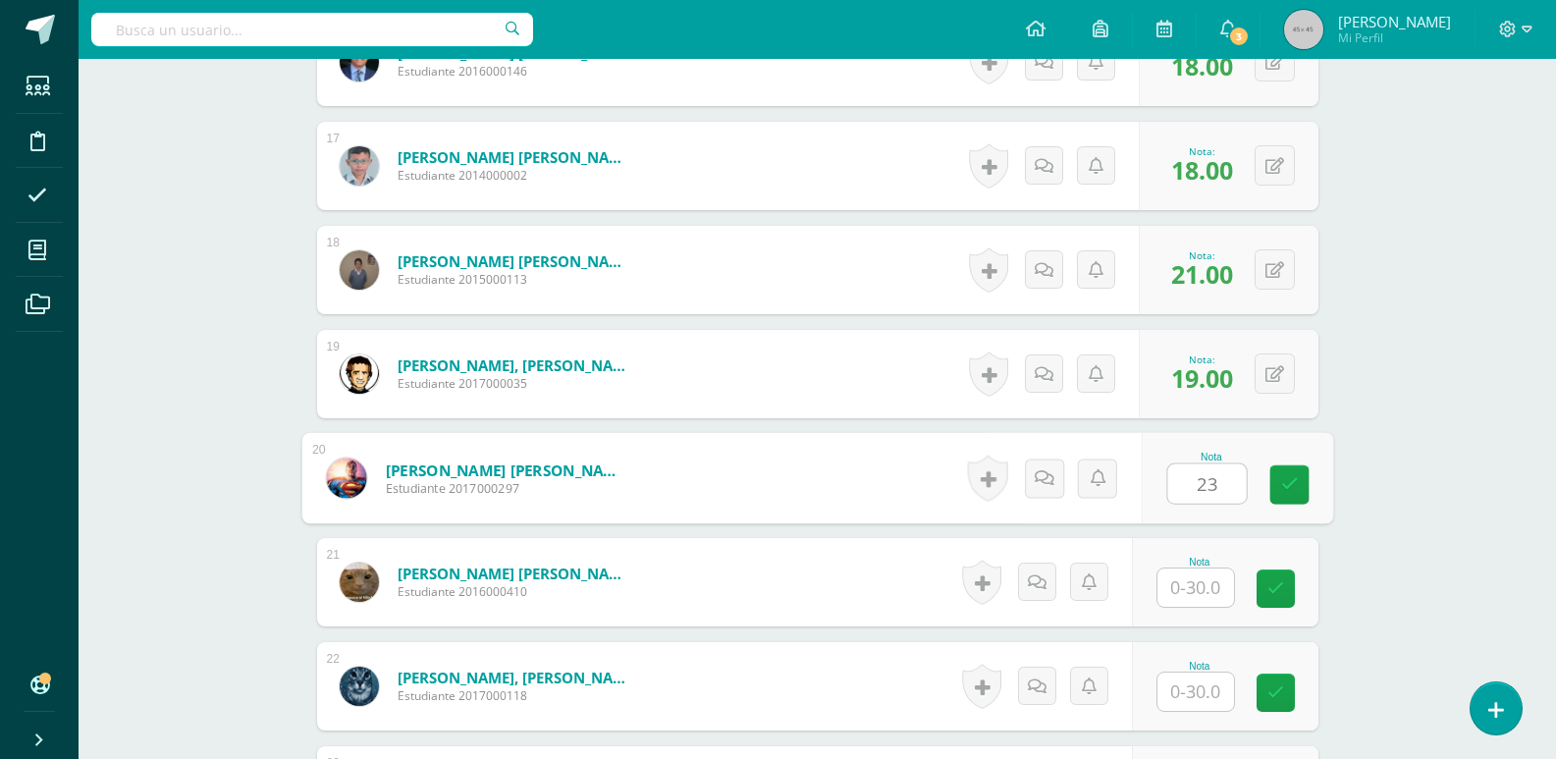
type input "23"
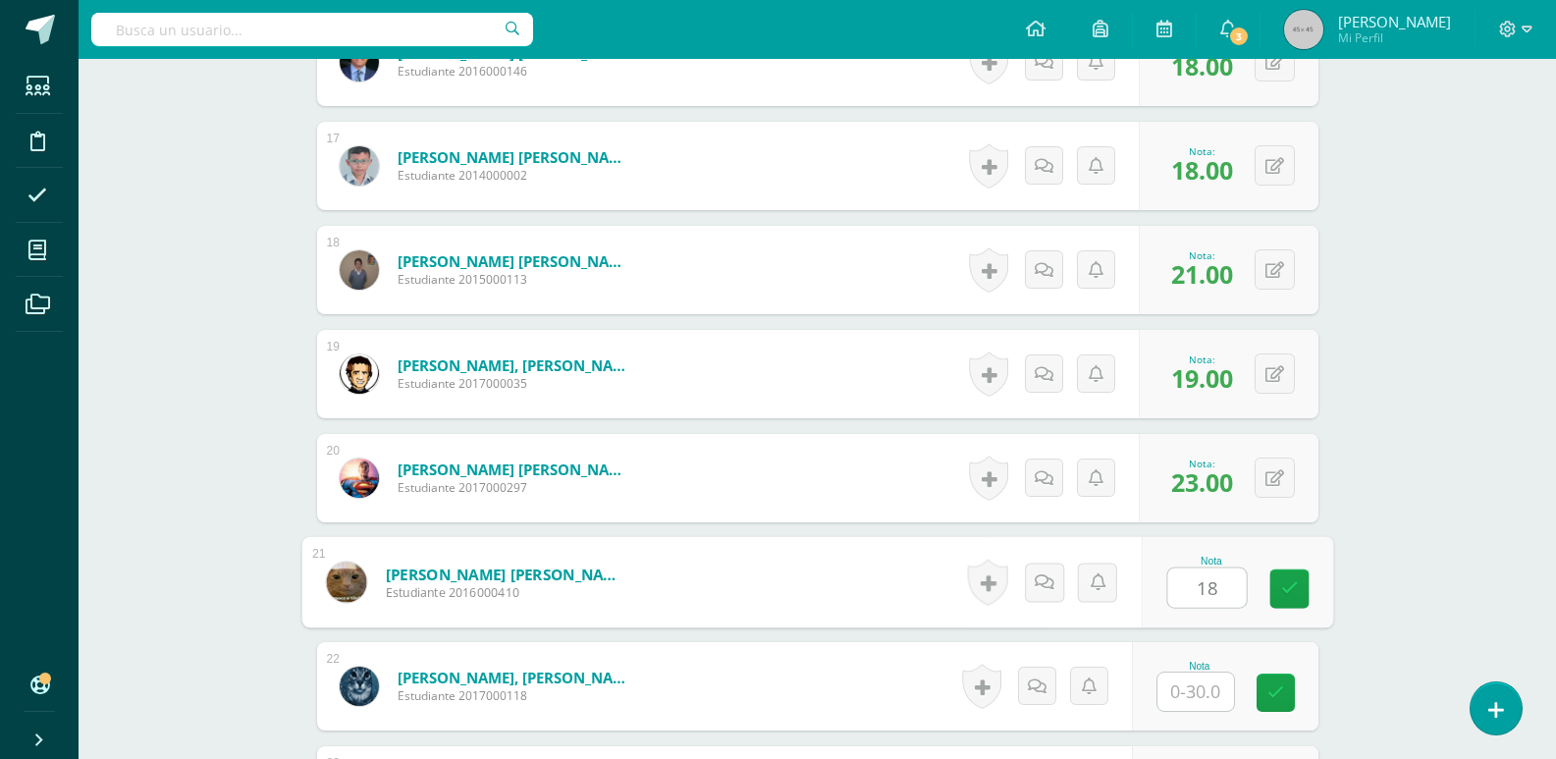
type input "18"
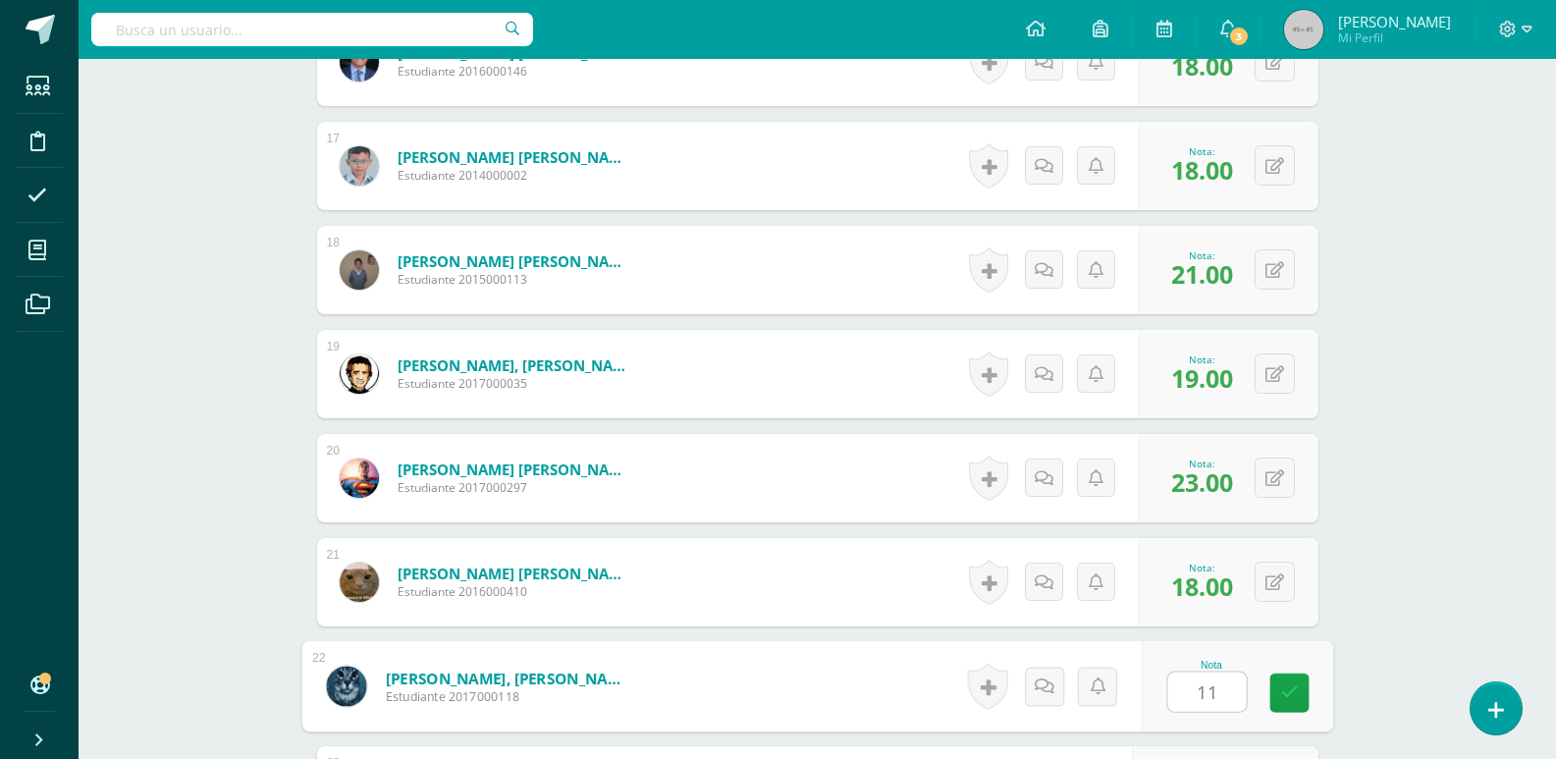
type input "11"
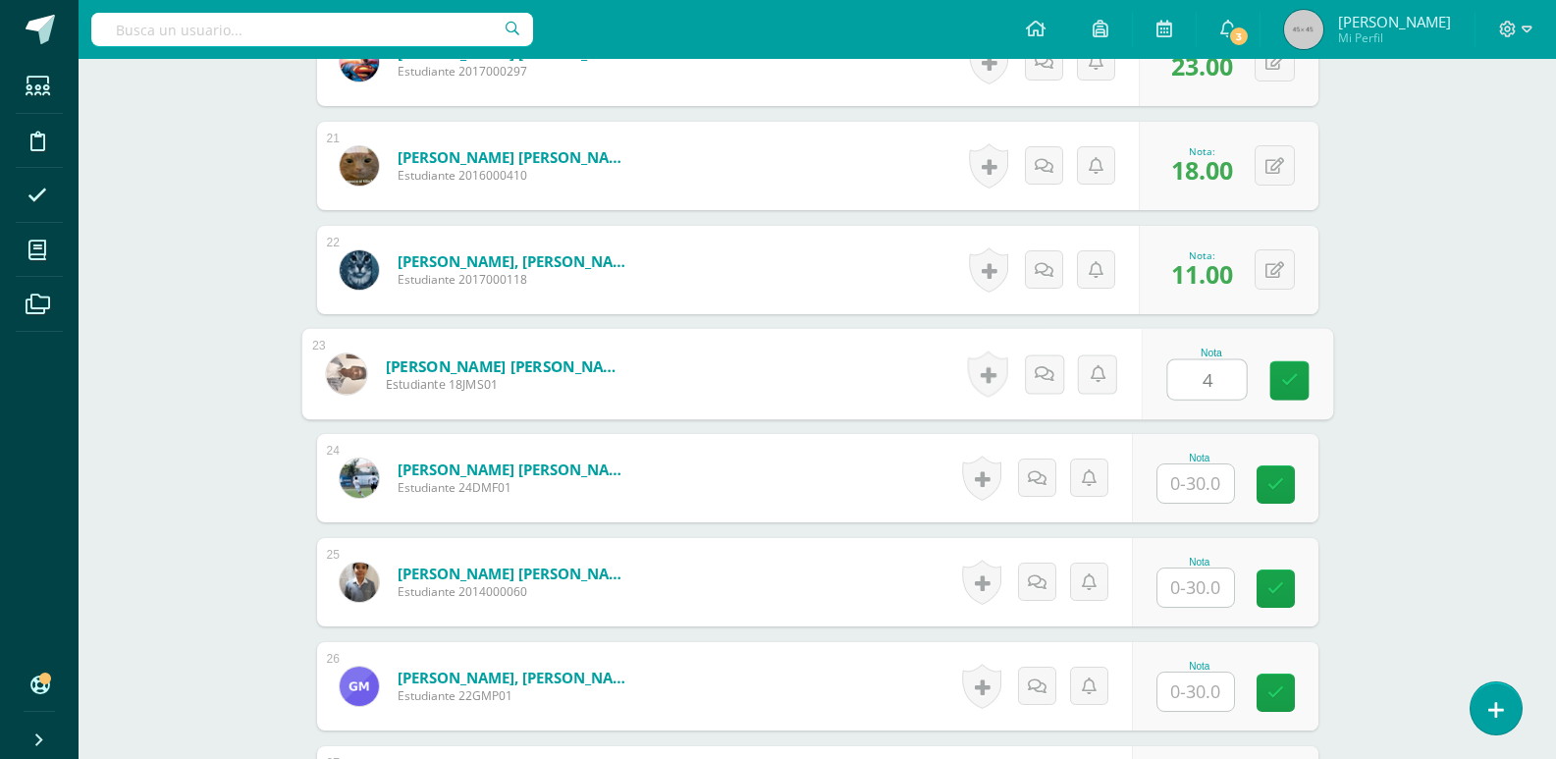
type input "4"
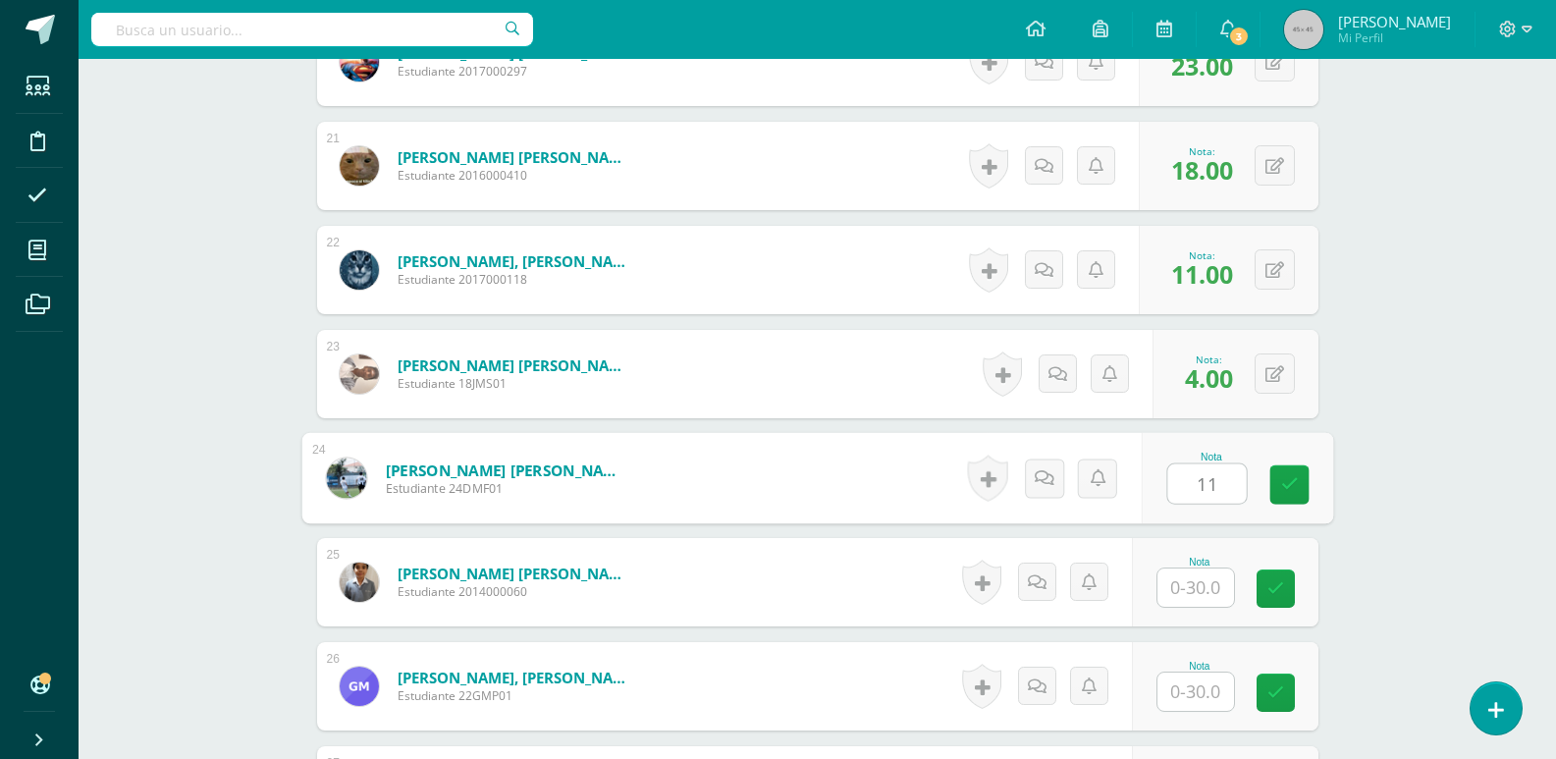
type input "11"
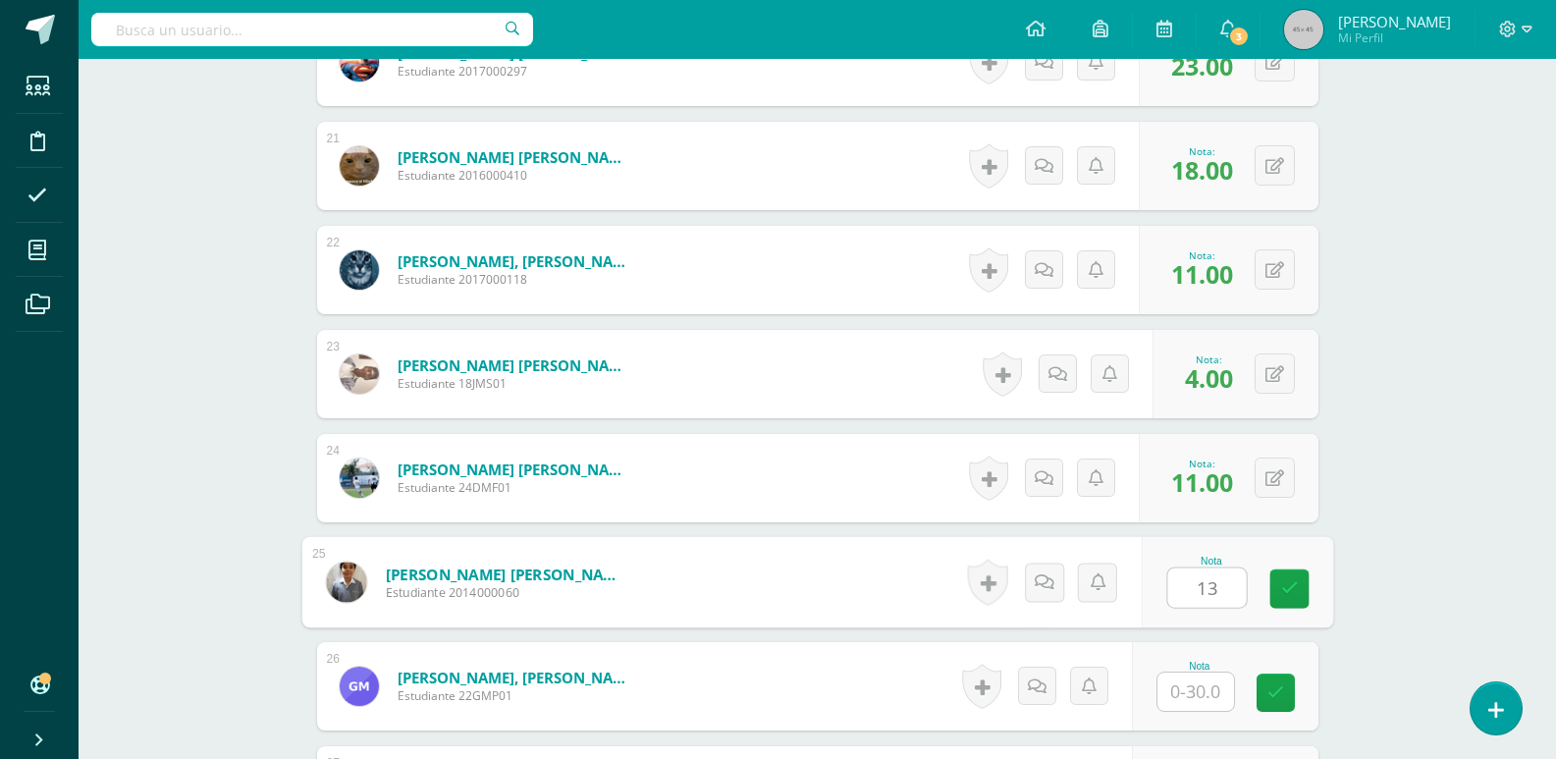
type input "13"
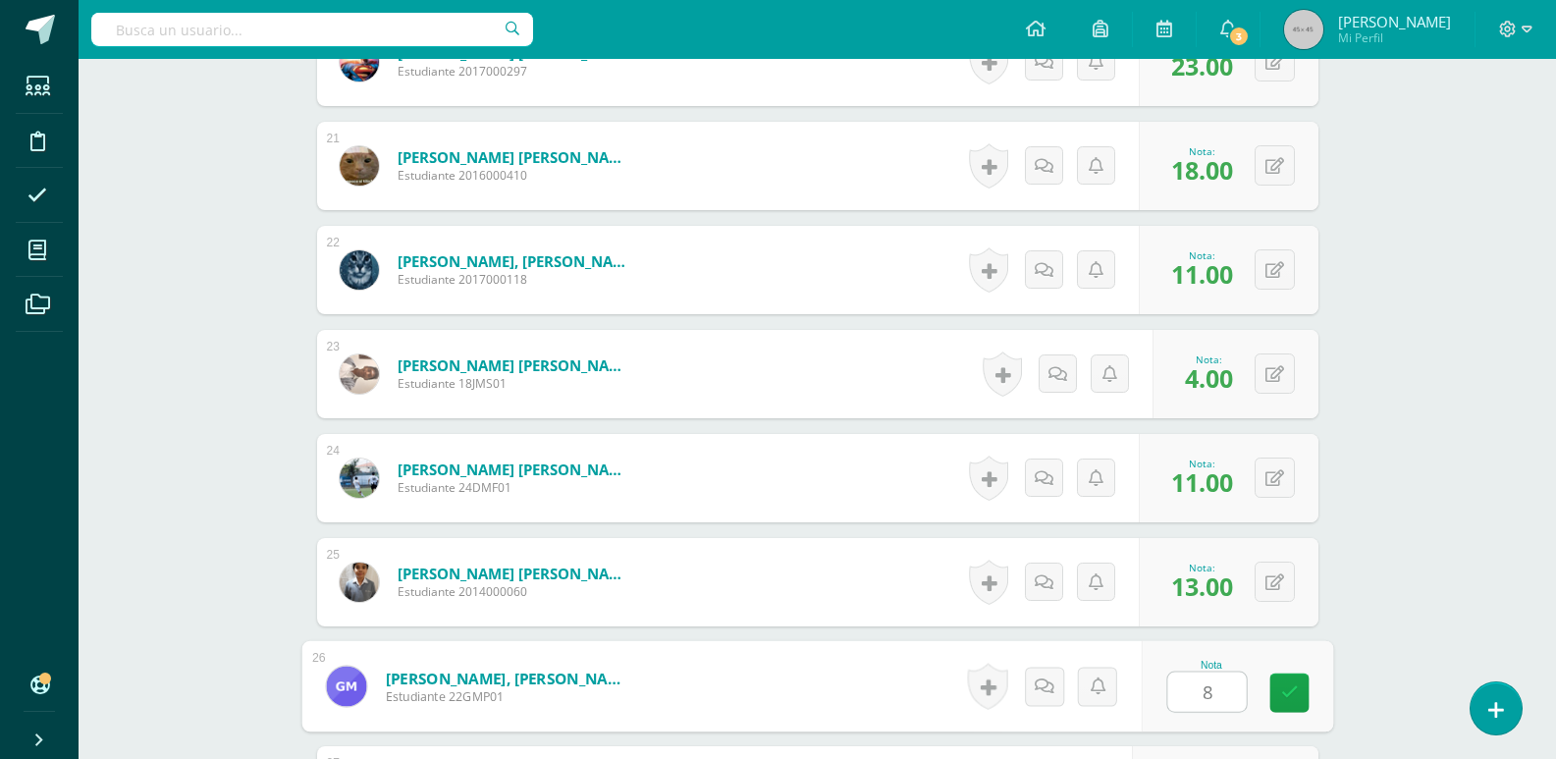
type input "8"
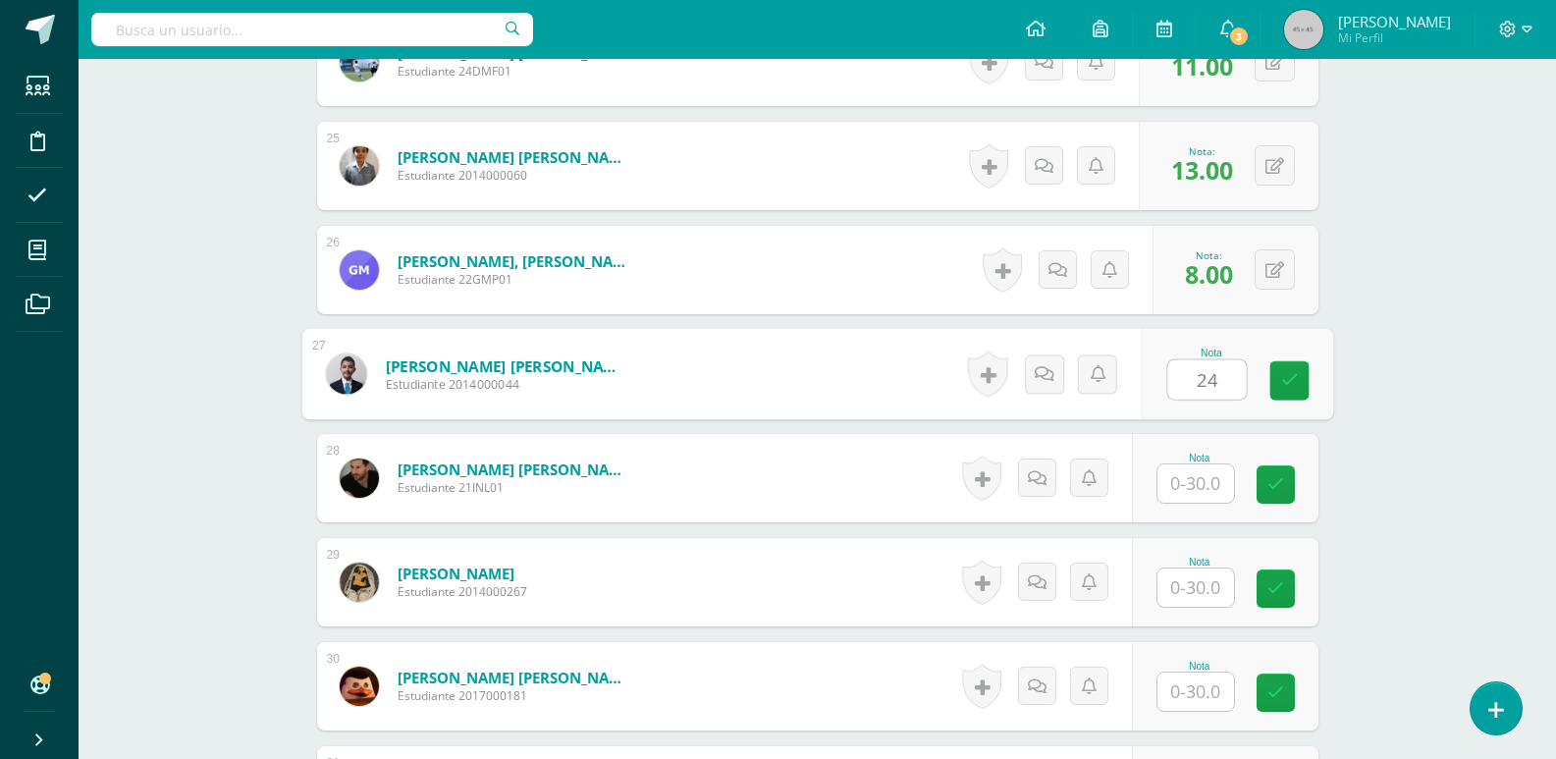
type input "24"
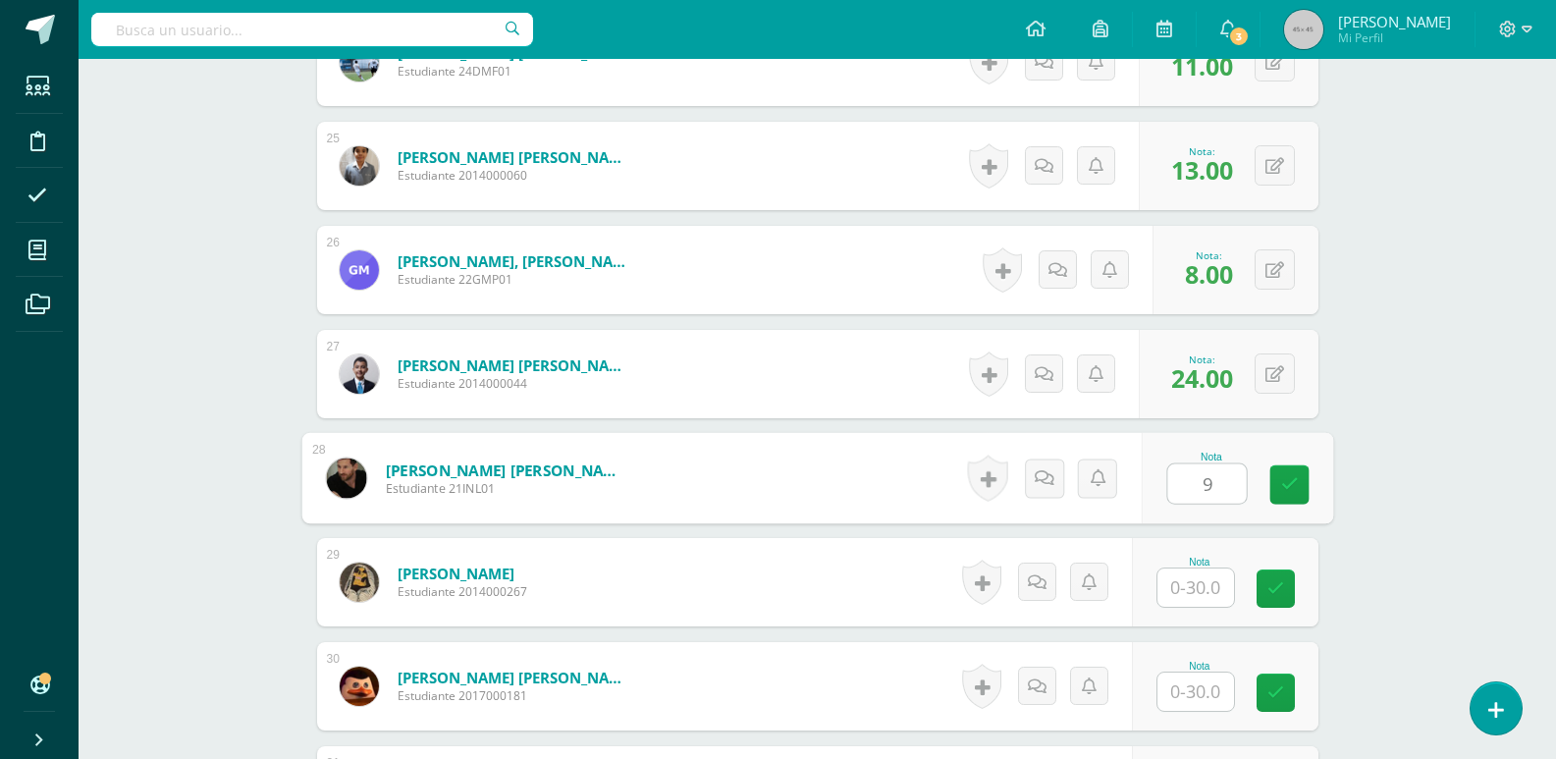
type input "9"
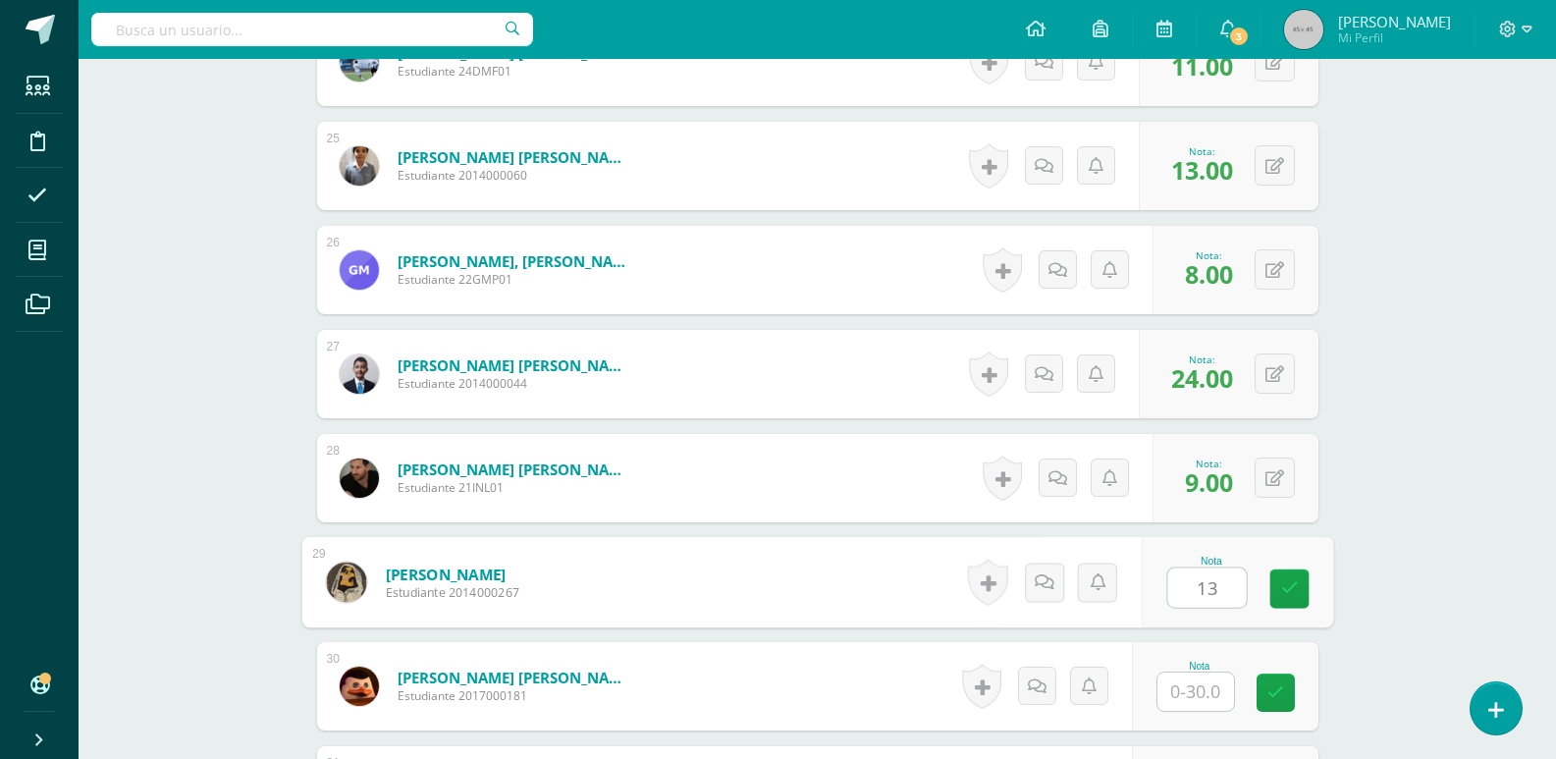
type input "13"
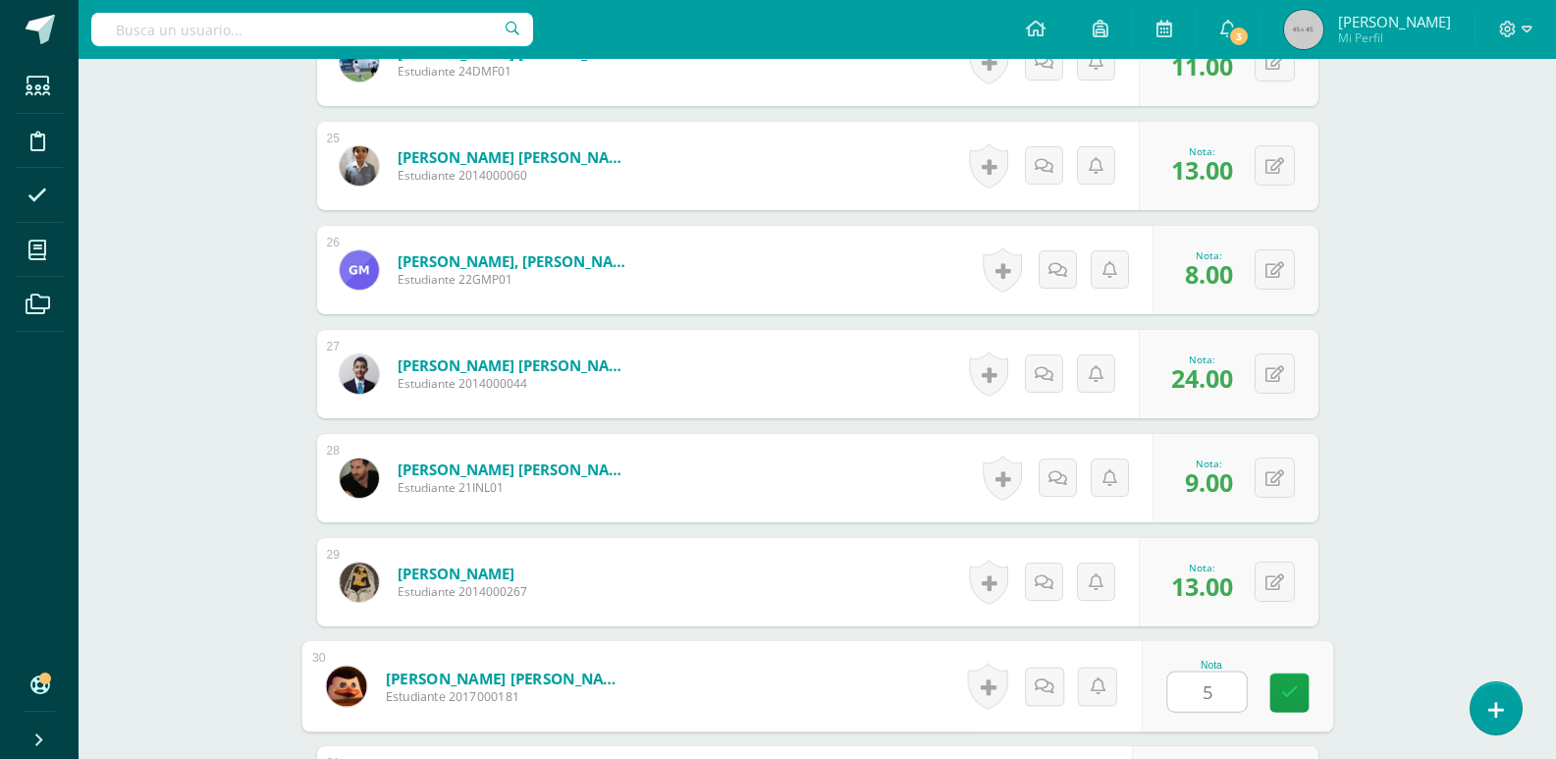
type input "5"
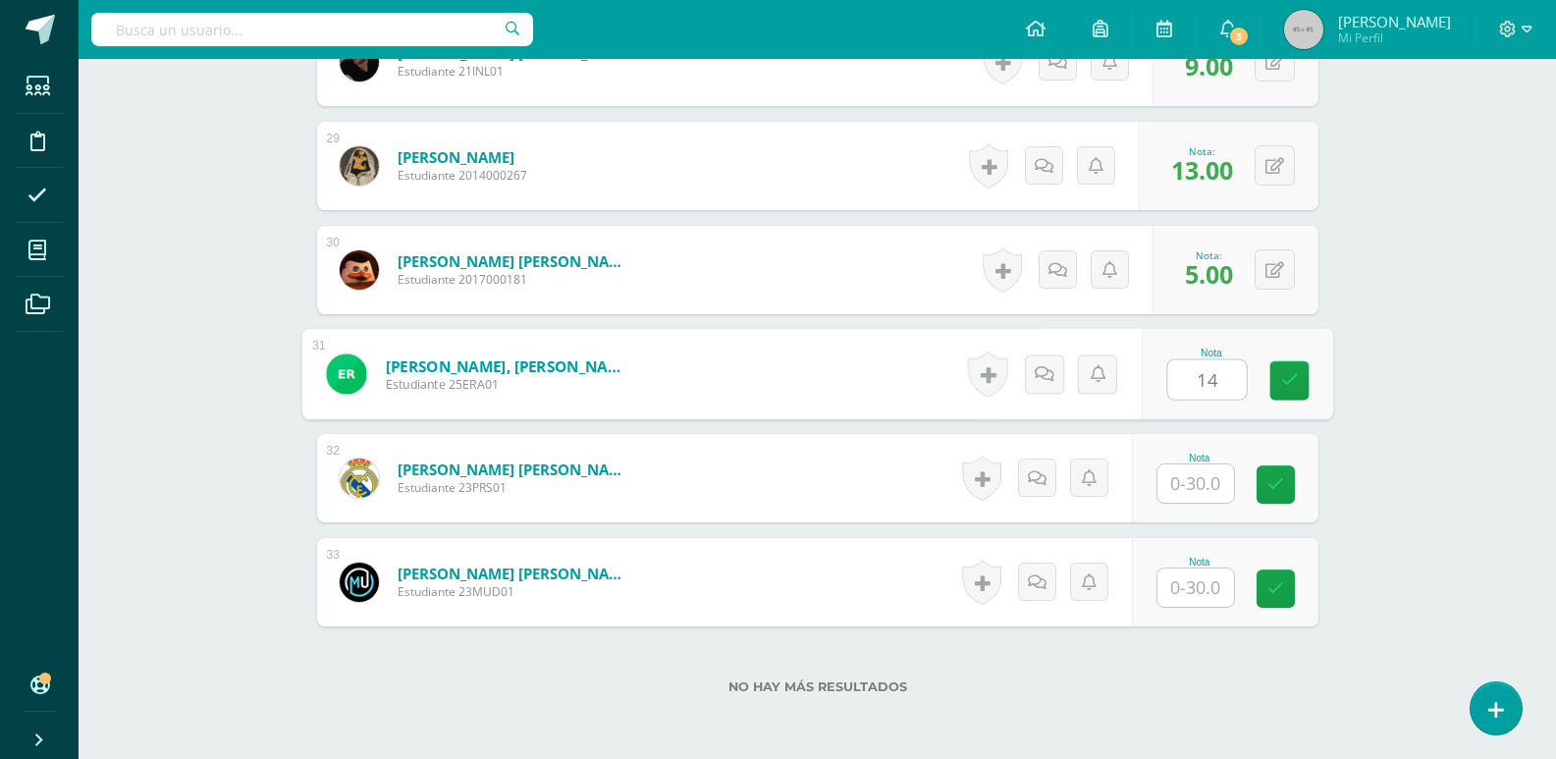
type input "14"
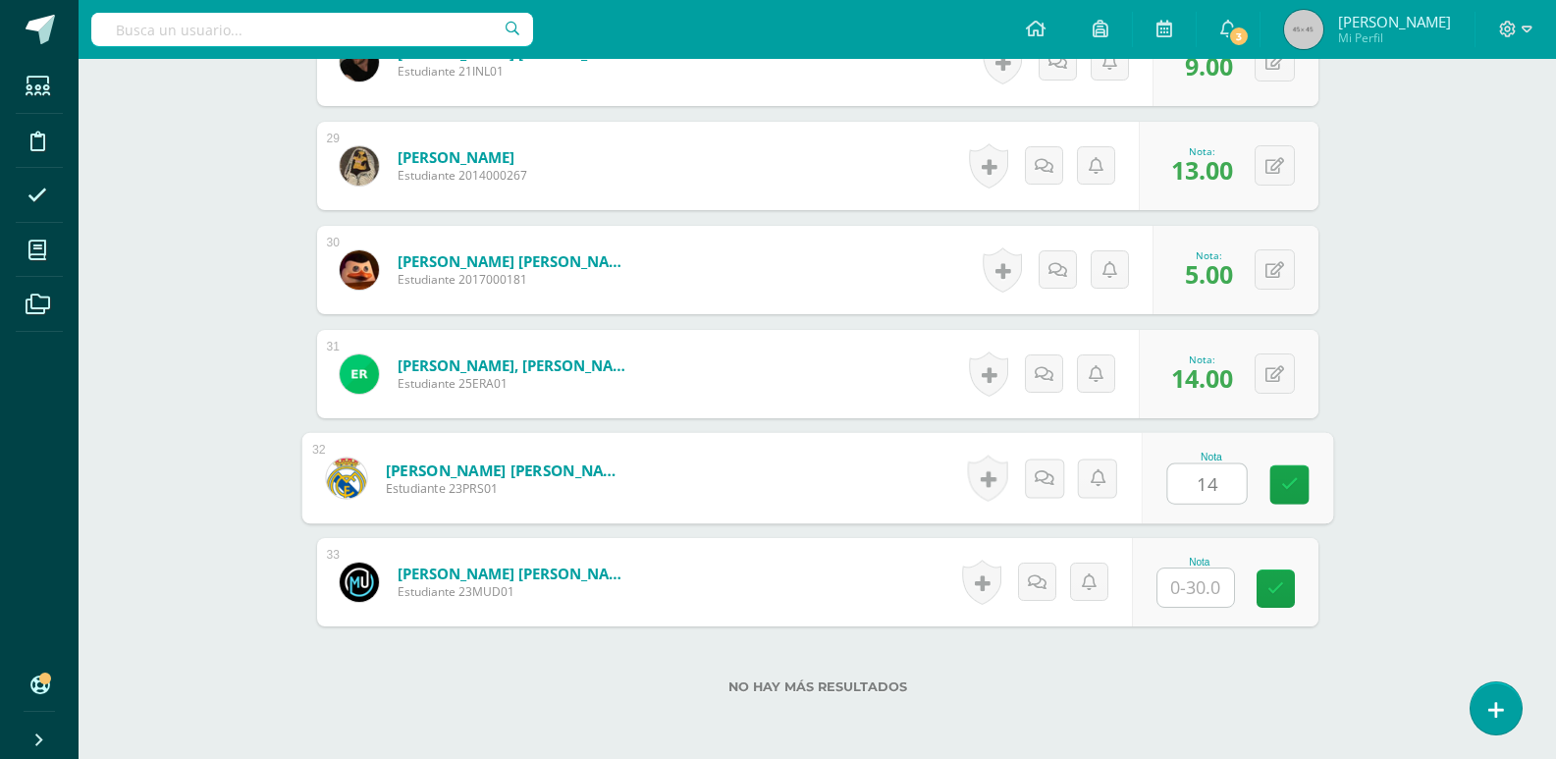
type input "14"
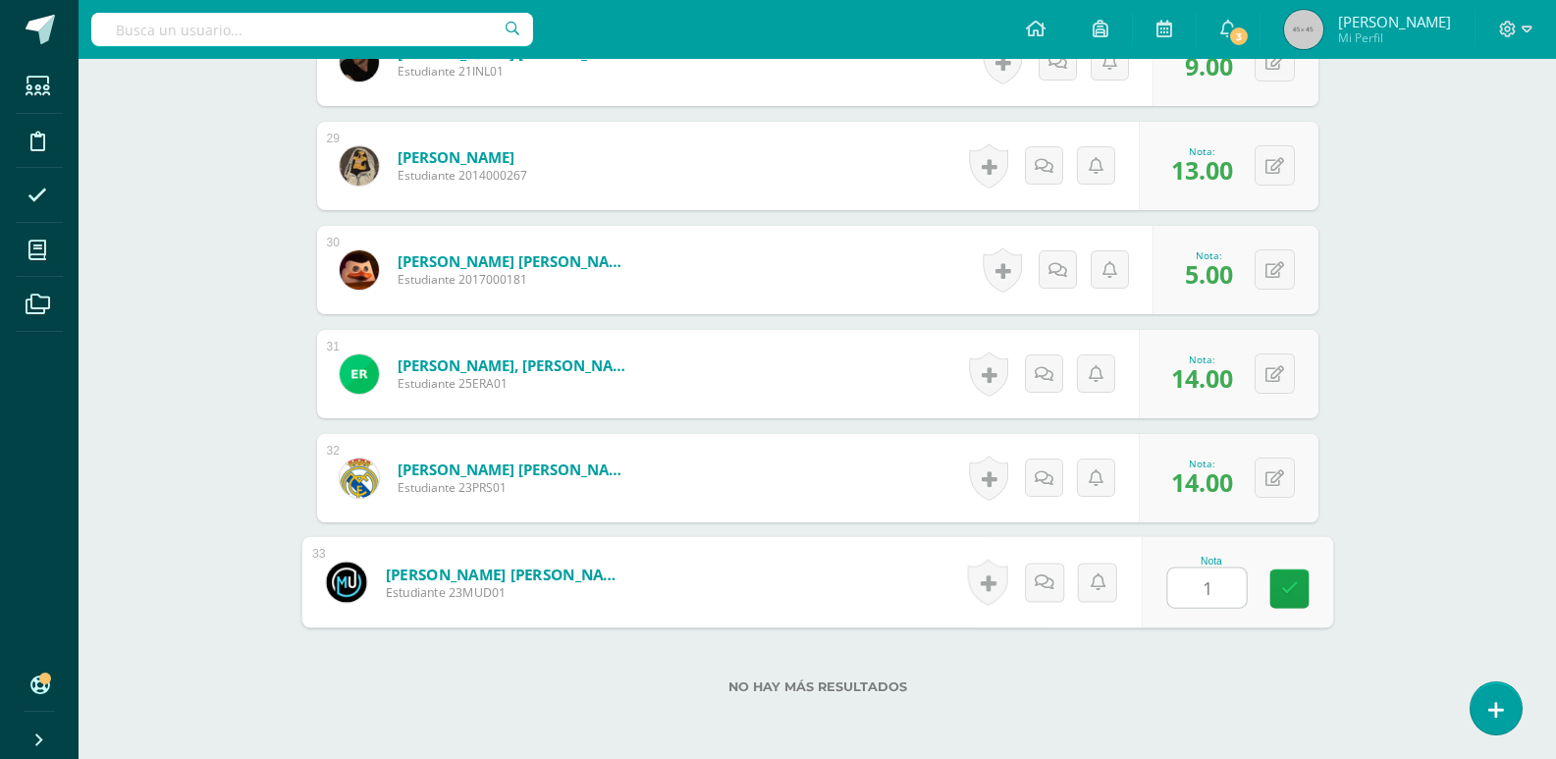
type input "15"
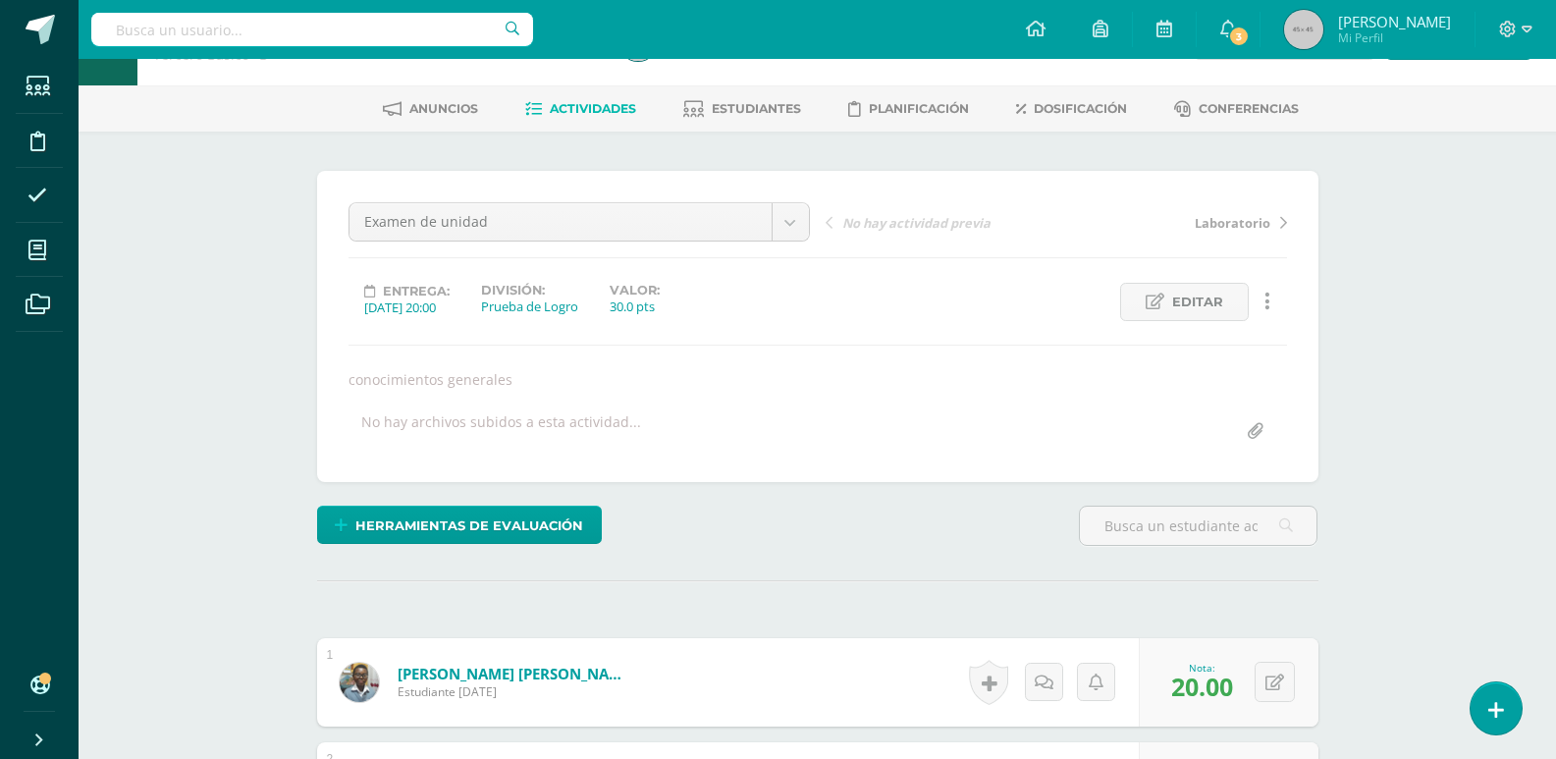
scroll to position [57, 0]
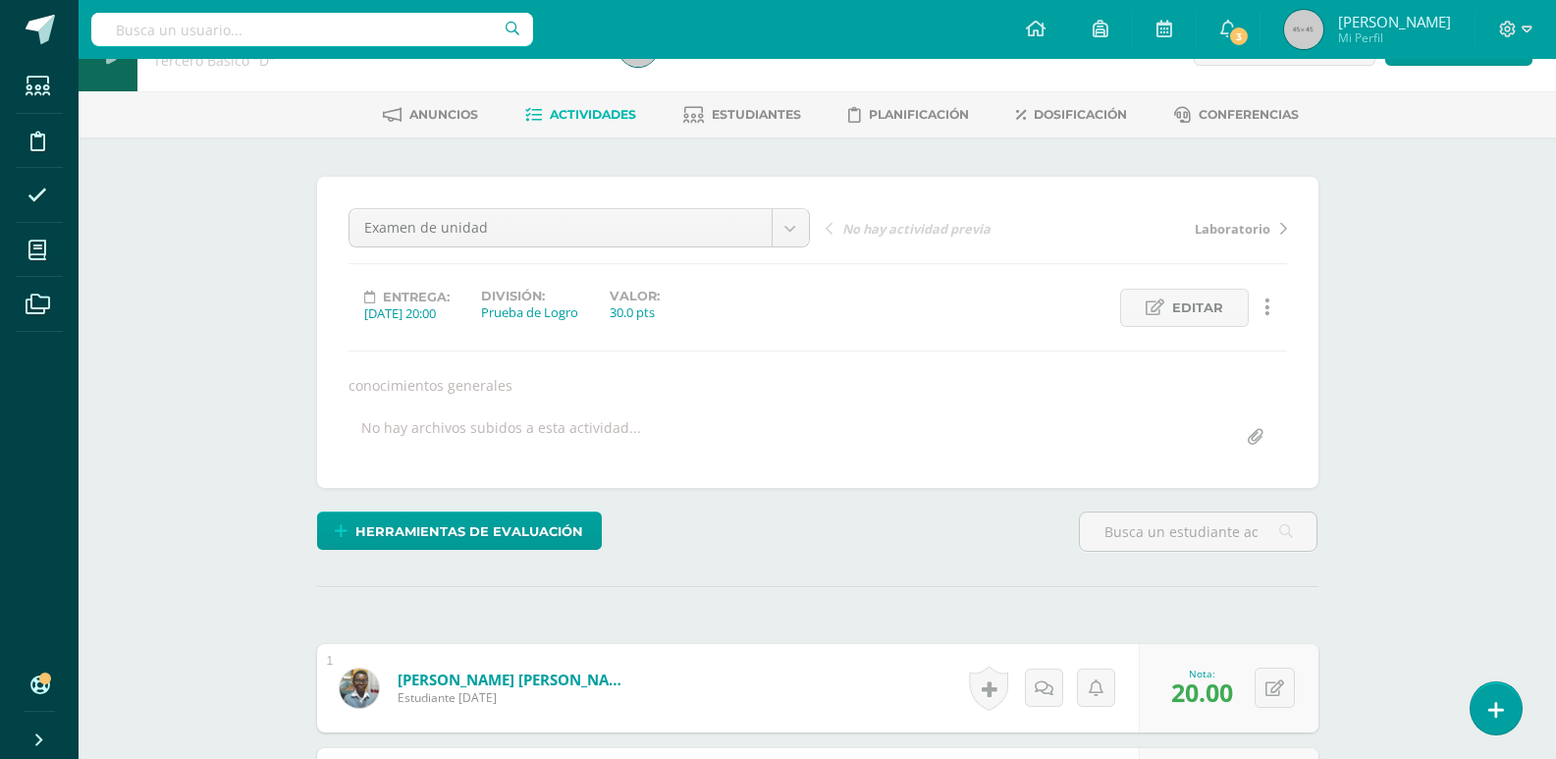
click at [575, 109] on span "Actividades" at bounding box center [593, 114] width 86 height 15
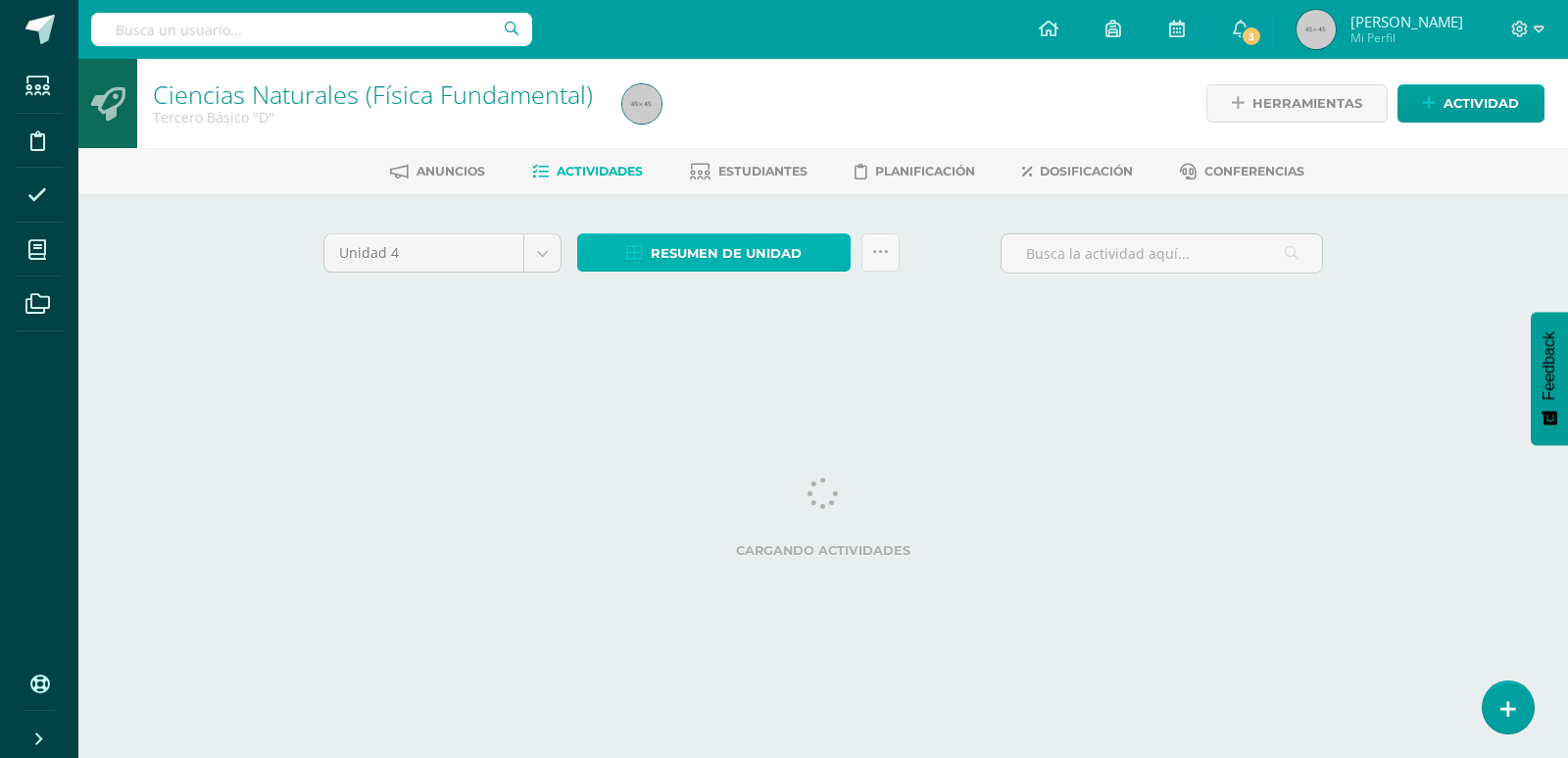
click at [760, 251] on span "Resumen de unidad" at bounding box center [726, 254] width 151 height 36
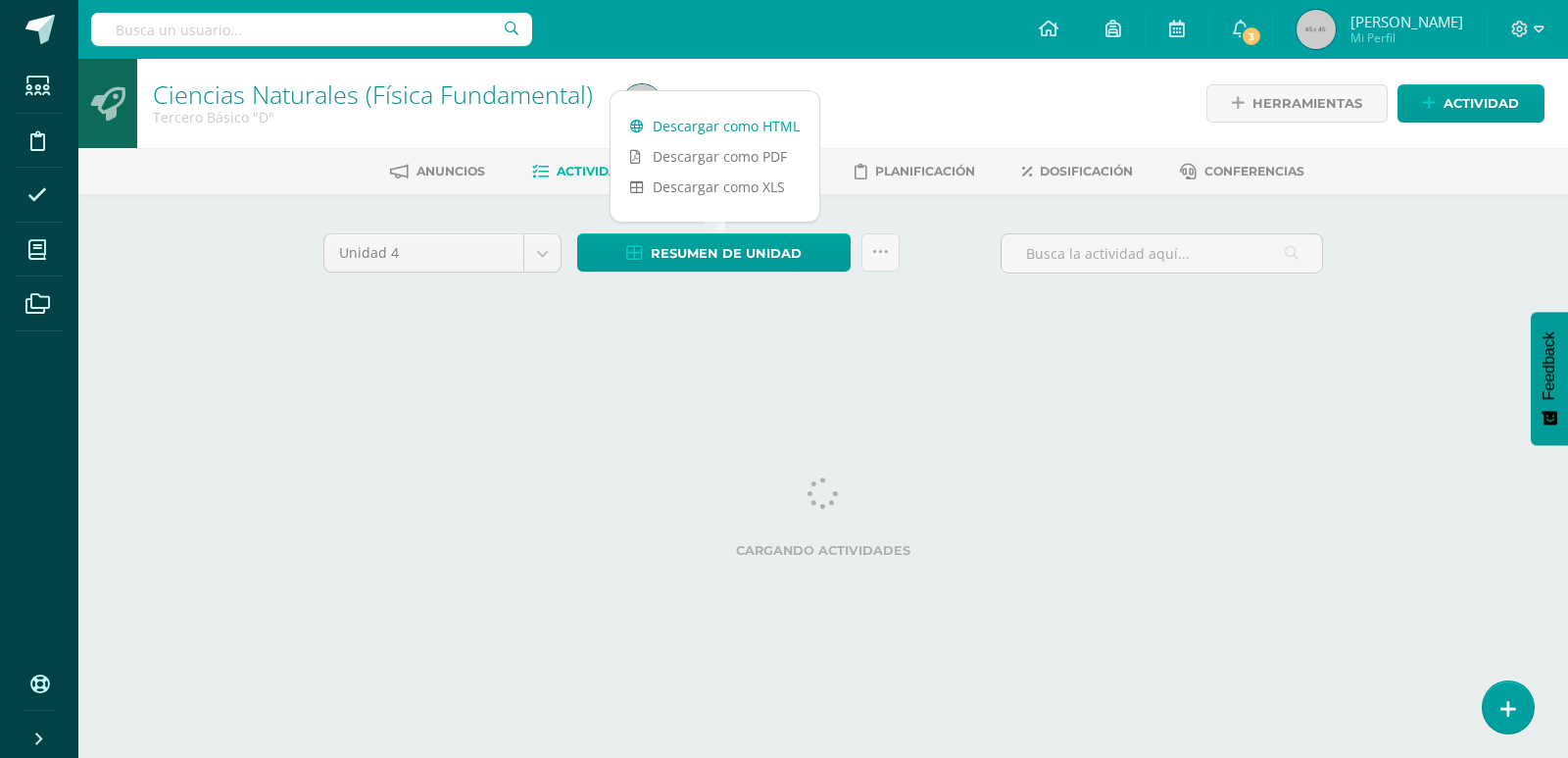
click at [753, 128] on link "Descargar como HTML" at bounding box center [715, 126] width 209 height 30
